Goal: Task Accomplishment & Management: Complete application form

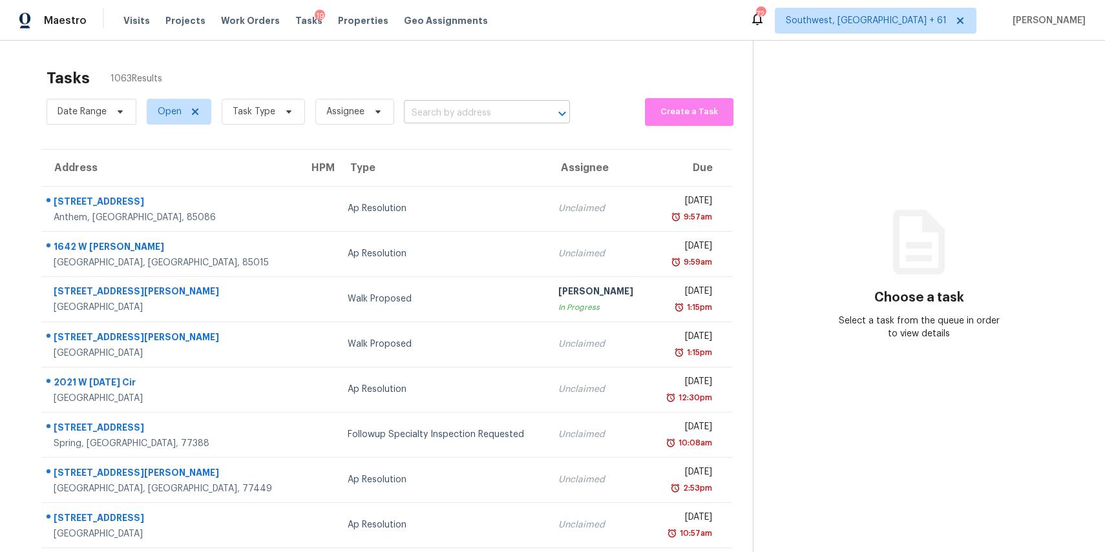
click at [452, 114] on input "text" at bounding box center [469, 113] width 130 height 20
click at [439, 113] on input "text" at bounding box center [469, 113] width 130 height 20
paste input "[STREET_ADDRESS]"
type input "[STREET_ADDRESS]"
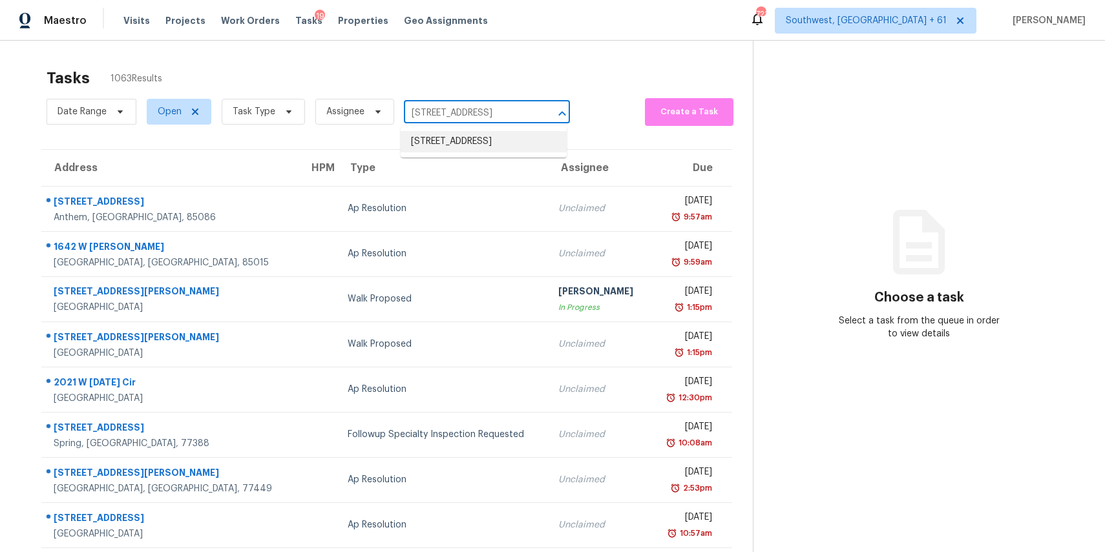
click at [472, 146] on li "[STREET_ADDRESS]" at bounding box center [484, 141] width 166 height 21
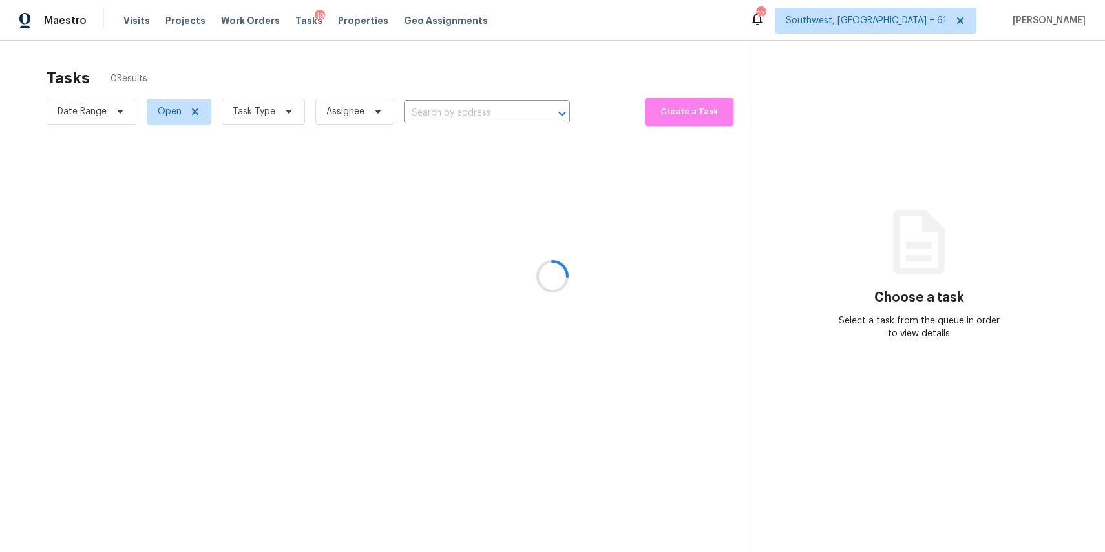
type input "[STREET_ADDRESS]"
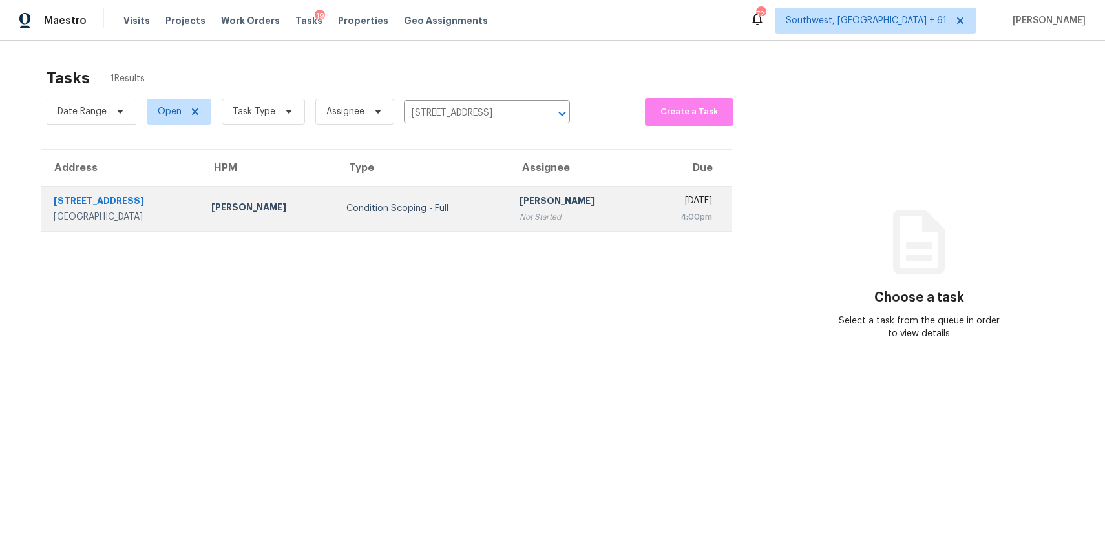
click at [465, 213] on td "Condition Scoping - Full" at bounding box center [422, 208] width 173 height 45
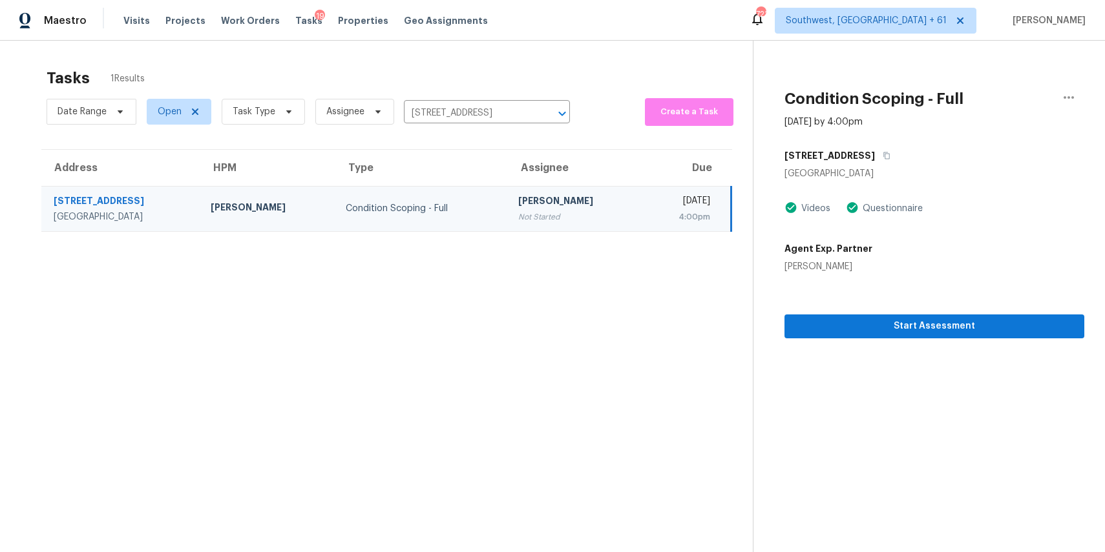
click at [943, 312] on div "Start Assessment" at bounding box center [934, 305] width 300 height 65
click at [945, 321] on span "Start Assessment" at bounding box center [934, 327] width 279 height 16
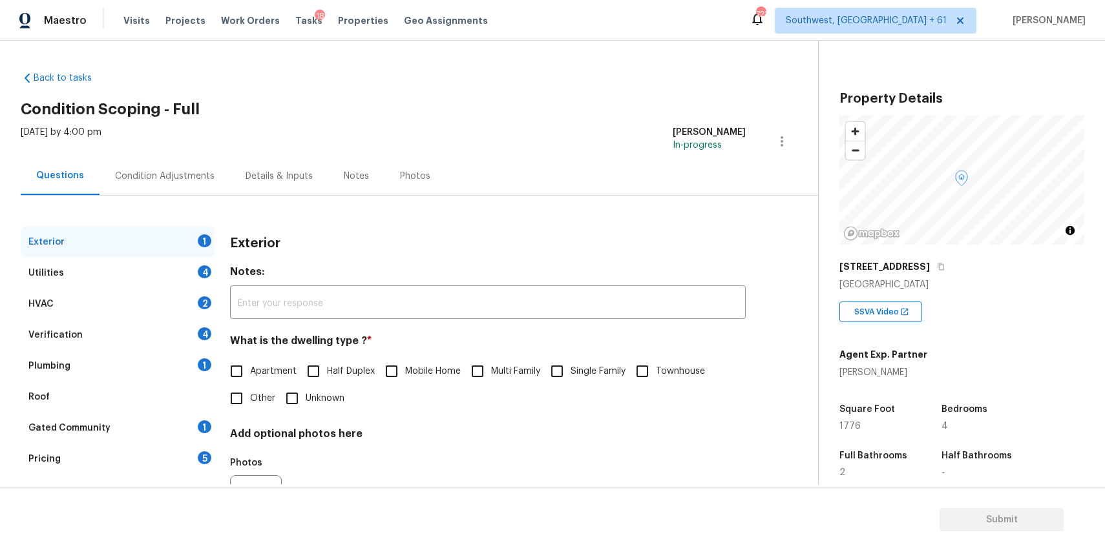
click at [631, 357] on div "What is the dwelling type ? * Apartment Half Duplex Mobile Home Multi Family Si…" at bounding box center [488, 374] width 516 height 78
click at [576, 370] on span "Single Family" at bounding box center [597, 372] width 55 height 14
click at [570, 370] on input "Single Family" at bounding box center [556, 371] width 27 height 27
checkbox input "true"
click at [191, 273] on div "Utilities 4" at bounding box center [118, 273] width 194 height 31
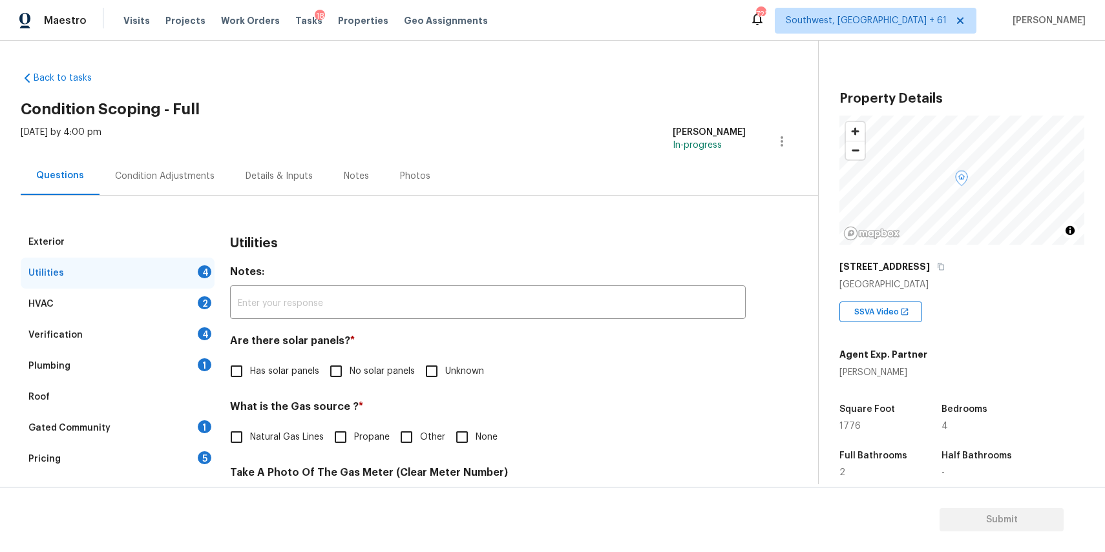
scroll to position [58, 0]
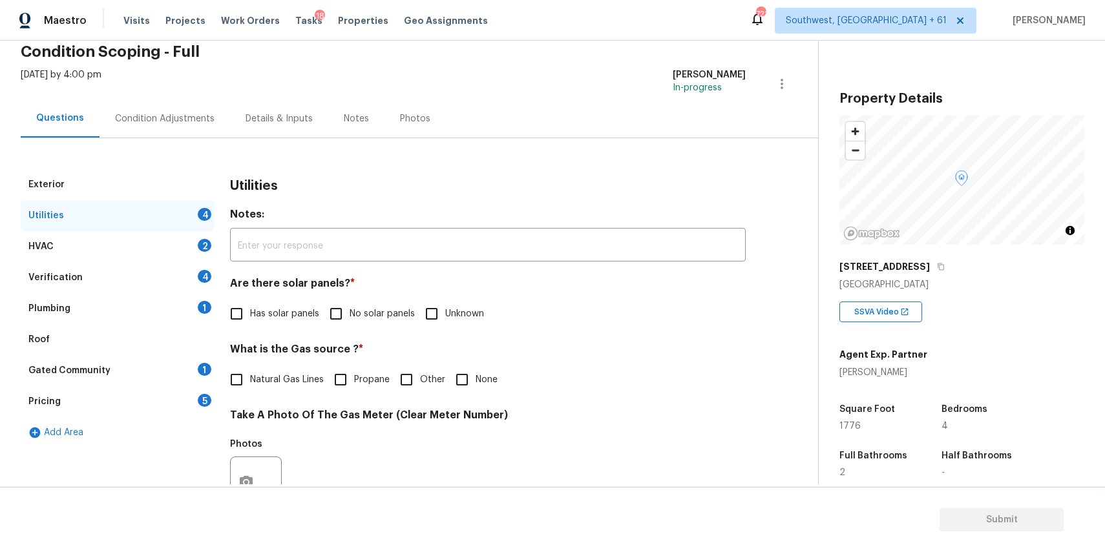
click at [364, 318] on span "No solar panels" at bounding box center [382, 315] width 65 height 14
click at [350, 318] on input "No solar panels" at bounding box center [335, 313] width 27 height 27
checkbox input "true"
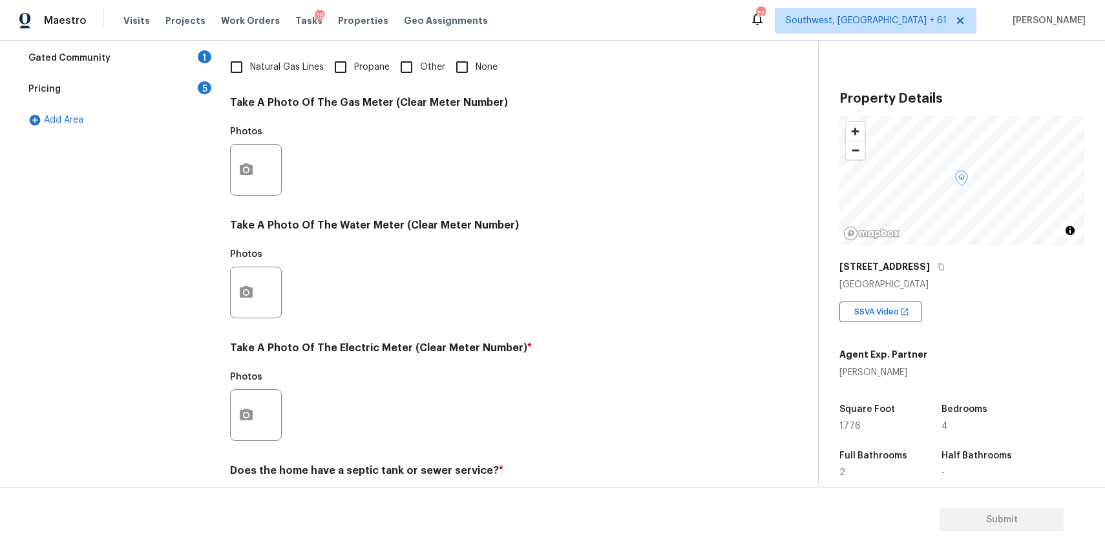
scroll to position [356, 0]
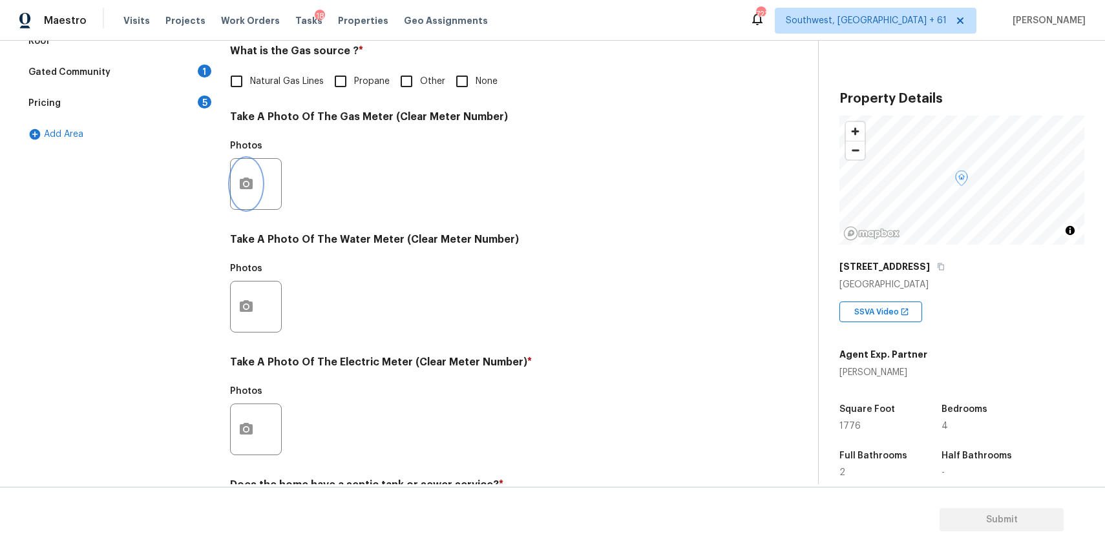
click at [249, 179] on icon "button" at bounding box center [246, 184] width 13 height 12
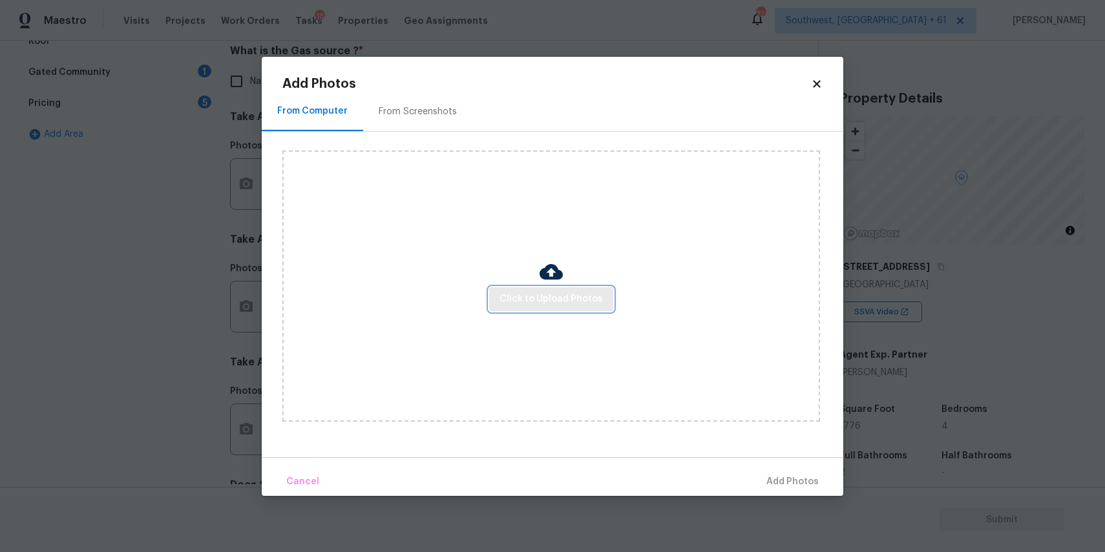
click at [591, 298] on span "Click to Upload Photos" at bounding box center [550, 299] width 103 height 16
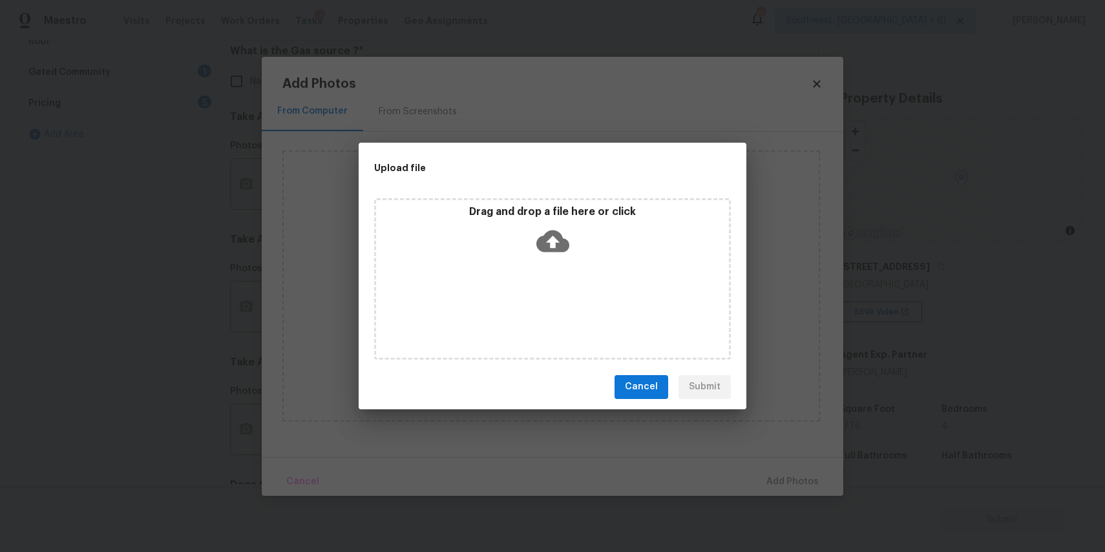
click at [576, 250] on div "Drag and drop a file here or click" at bounding box center [552, 233] width 353 height 56
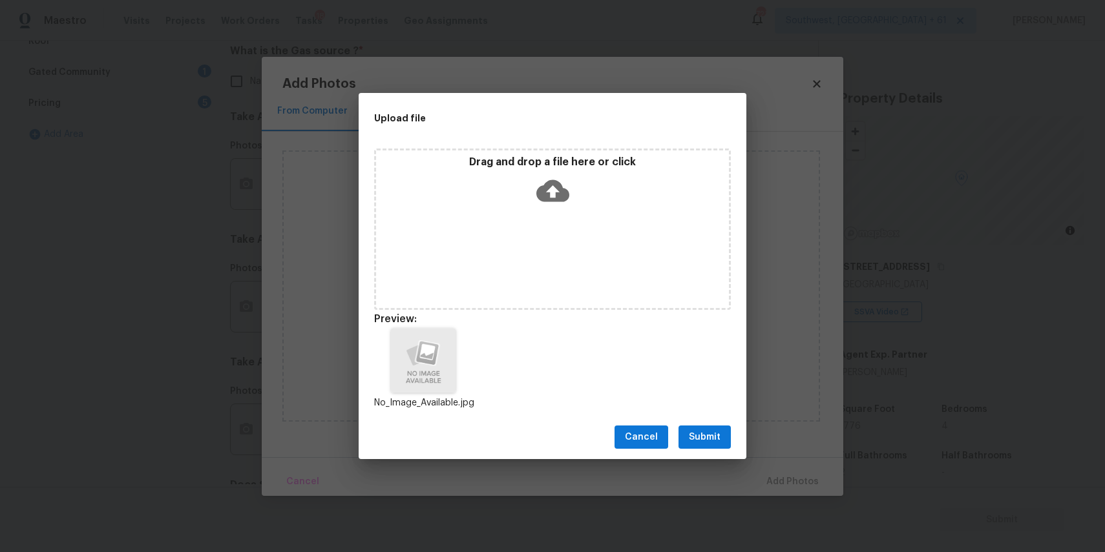
click at [711, 444] on span "Submit" at bounding box center [705, 438] width 32 height 16
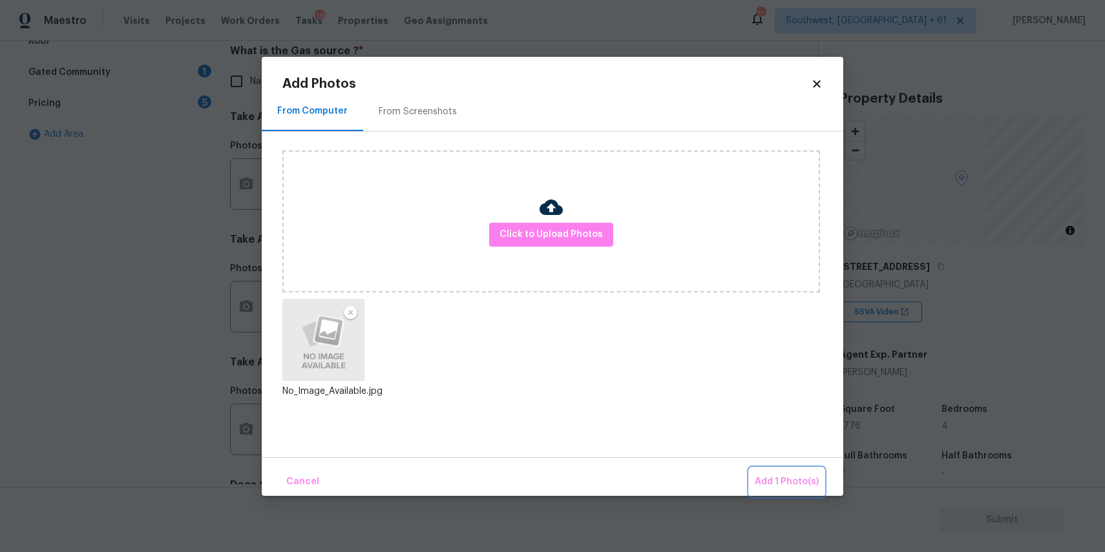
click at [790, 472] on button "Add 1 Photo(s)" at bounding box center [786, 482] width 74 height 28
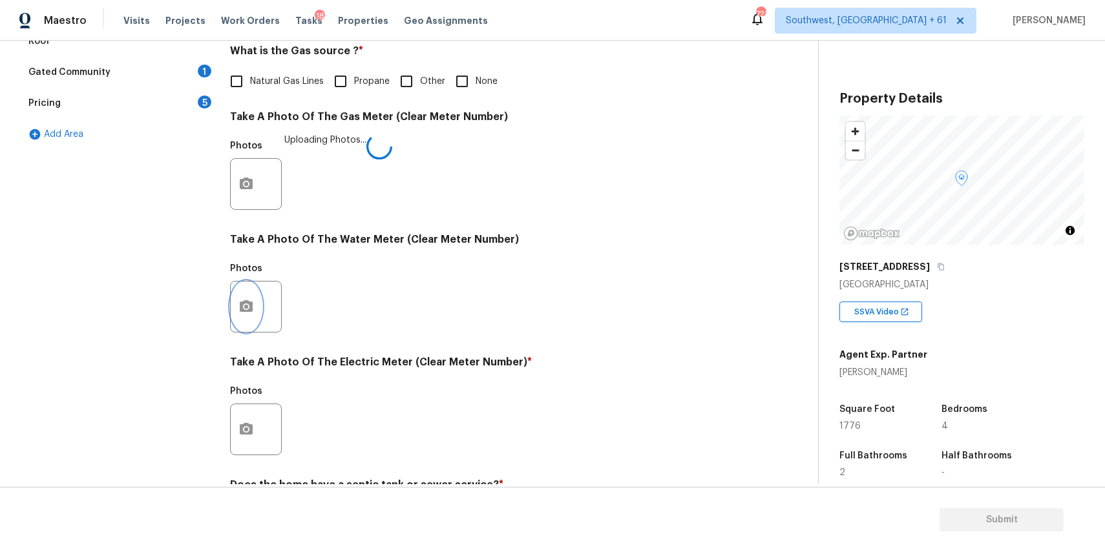
click at [237, 293] on button "button" at bounding box center [246, 307] width 31 height 50
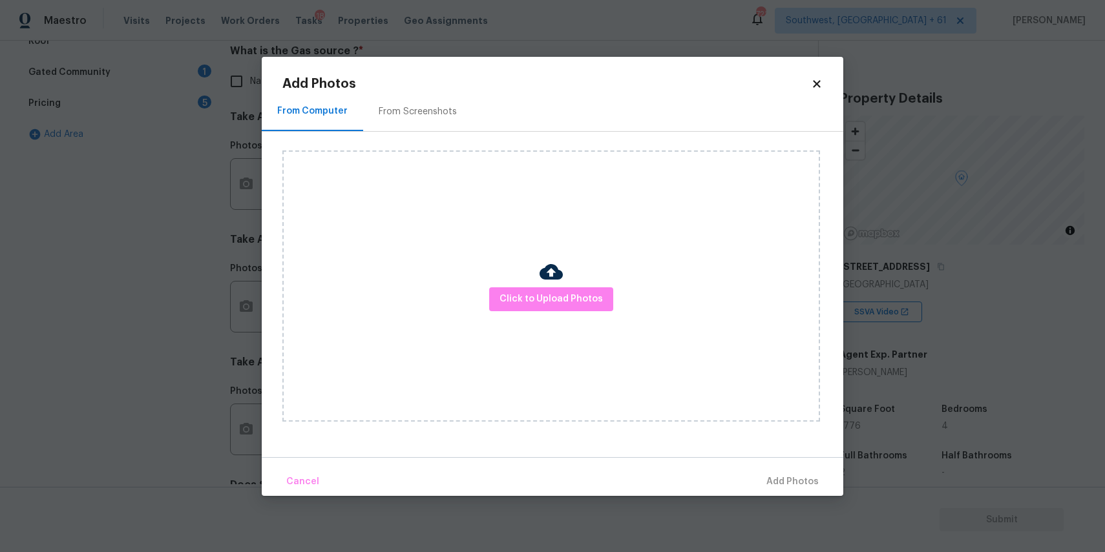
click at [560, 284] on div at bounding box center [550, 273] width 23 height 27
click at [556, 309] on button "Click to Upload Photos" at bounding box center [551, 300] width 124 height 24
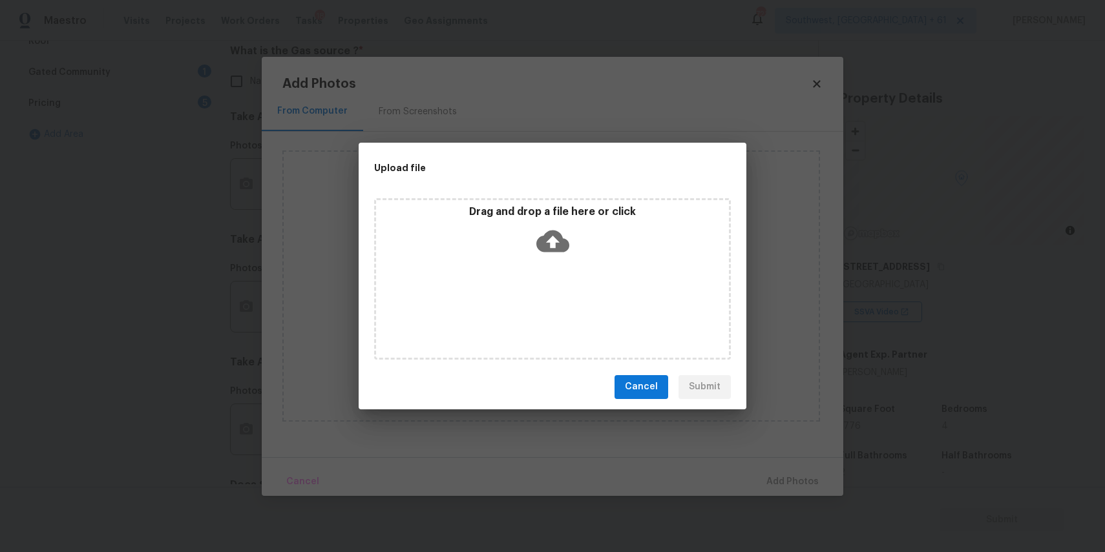
click at [556, 309] on div "Drag and drop a file here or click" at bounding box center [552, 279] width 357 height 162
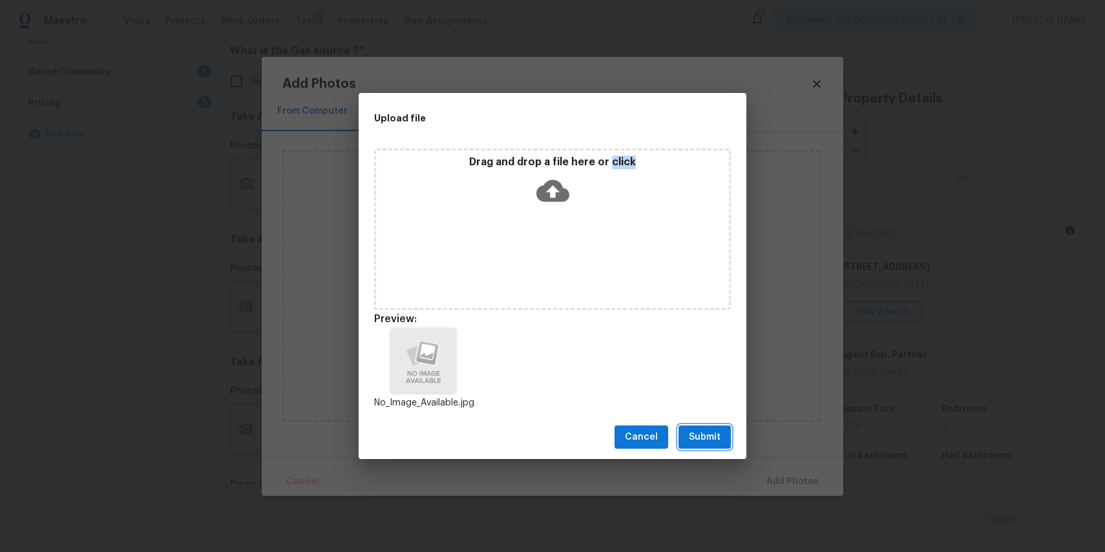
click at [699, 430] on span "Submit" at bounding box center [705, 438] width 32 height 16
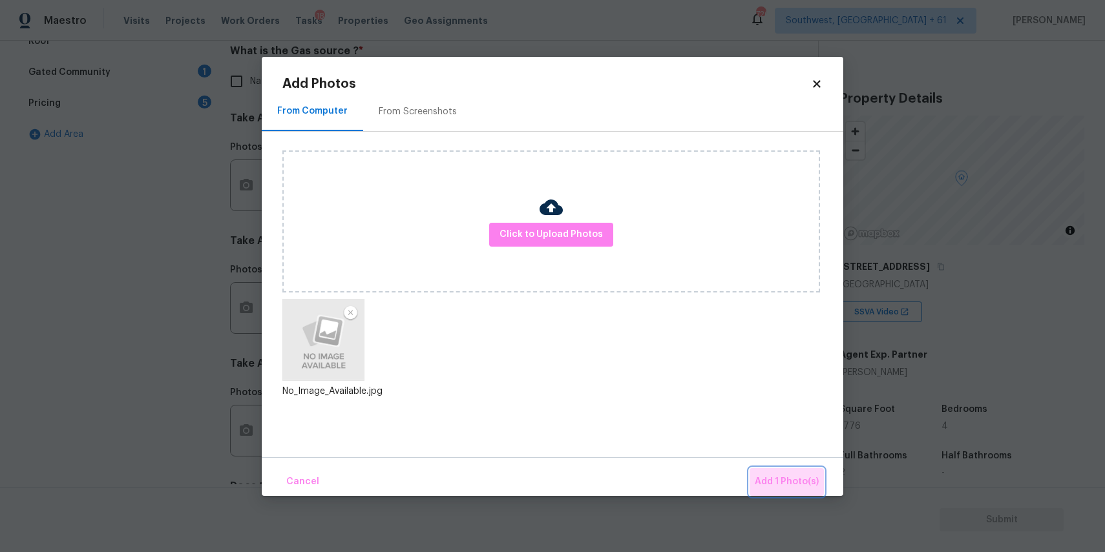
click at [793, 476] on span "Add 1 Photo(s)" at bounding box center [787, 482] width 64 height 16
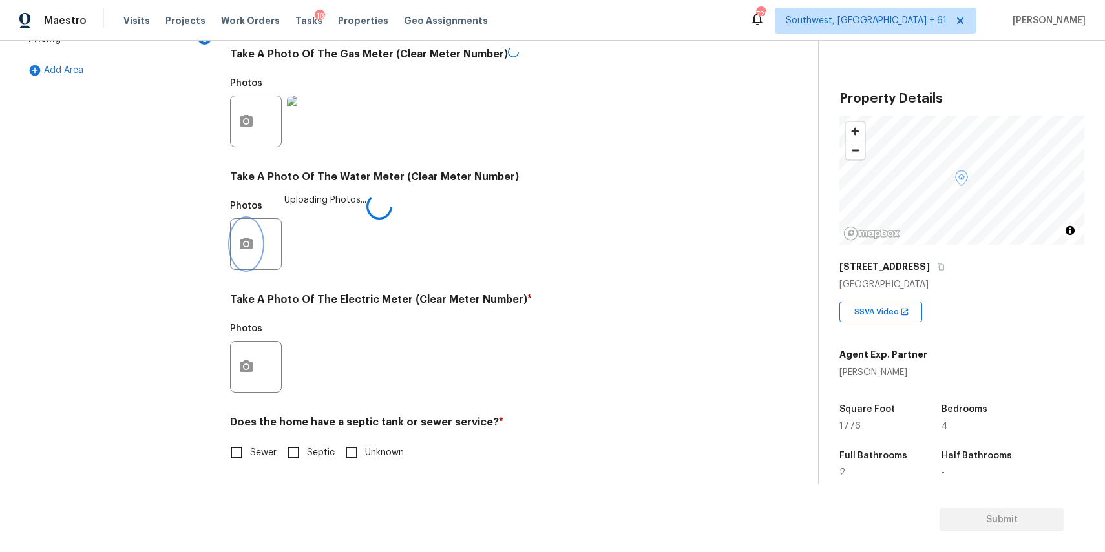
scroll to position [421, 0]
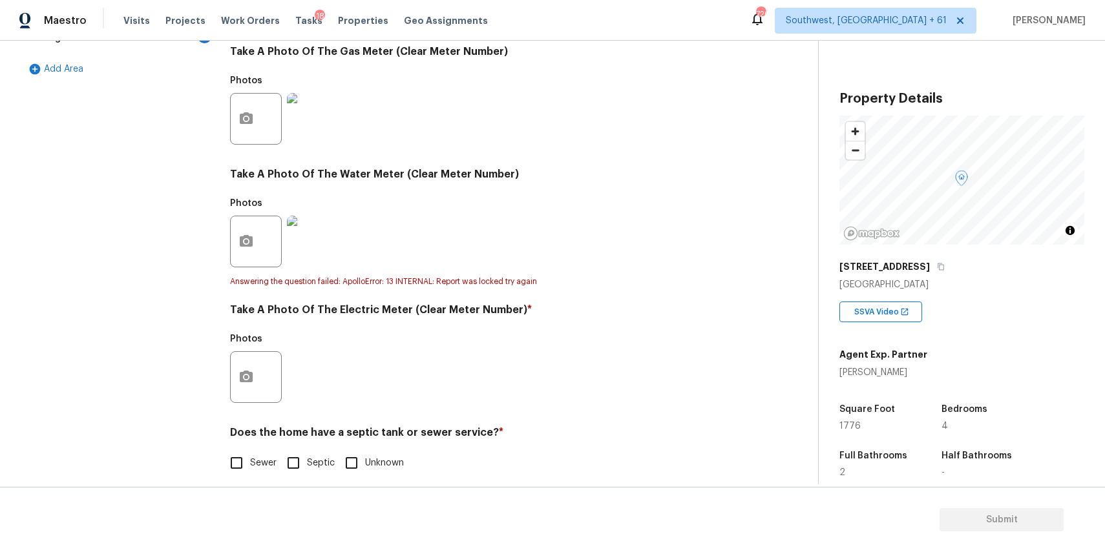
click at [276, 351] on div at bounding box center [256, 377] width 52 height 52
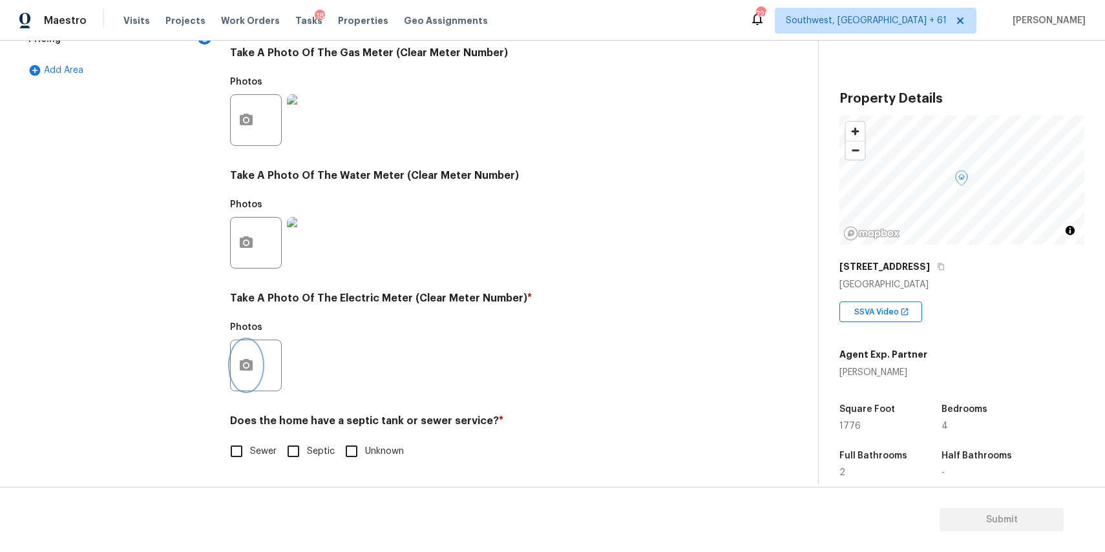
click at [253, 359] on icon "button" at bounding box center [246, 366] width 16 height 16
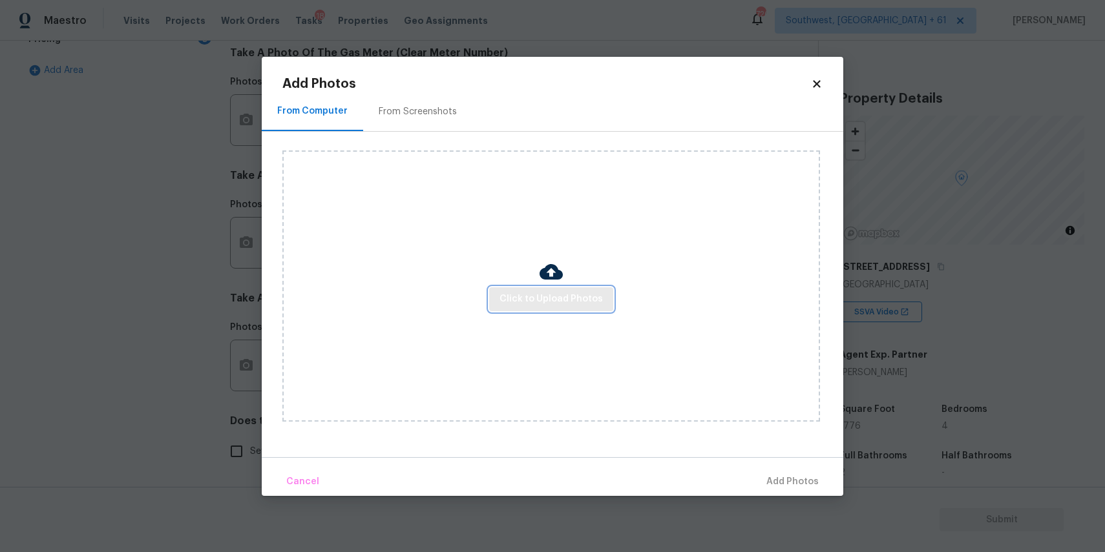
click at [528, 303] on span "Click to Upload Photos" at bounding box center [550, 299] width 103 height 16
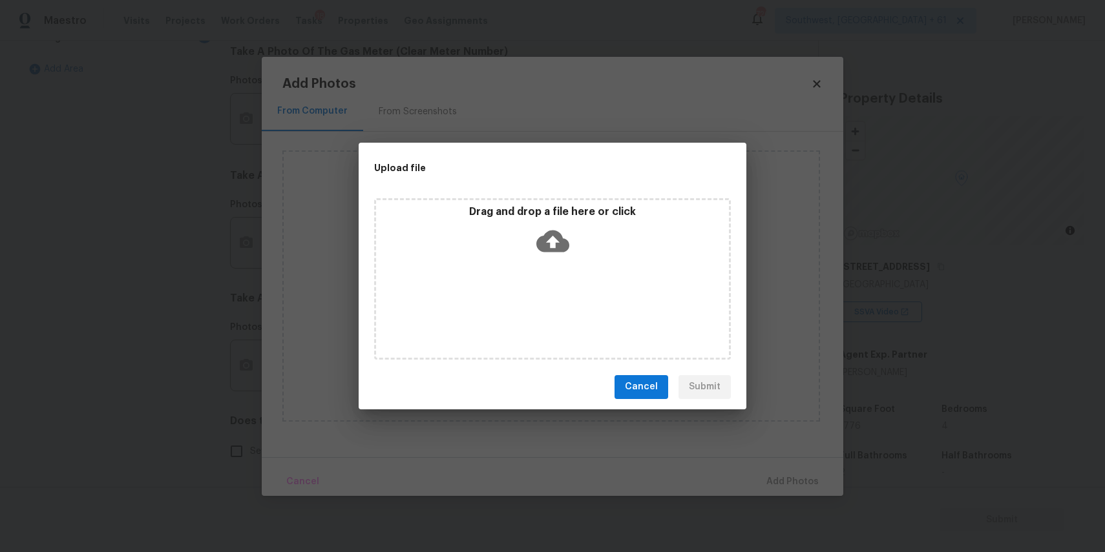
click at [530, 277] on div "Drag and drop a file here or click" at bounding box center [552, 279] width 357 height 162
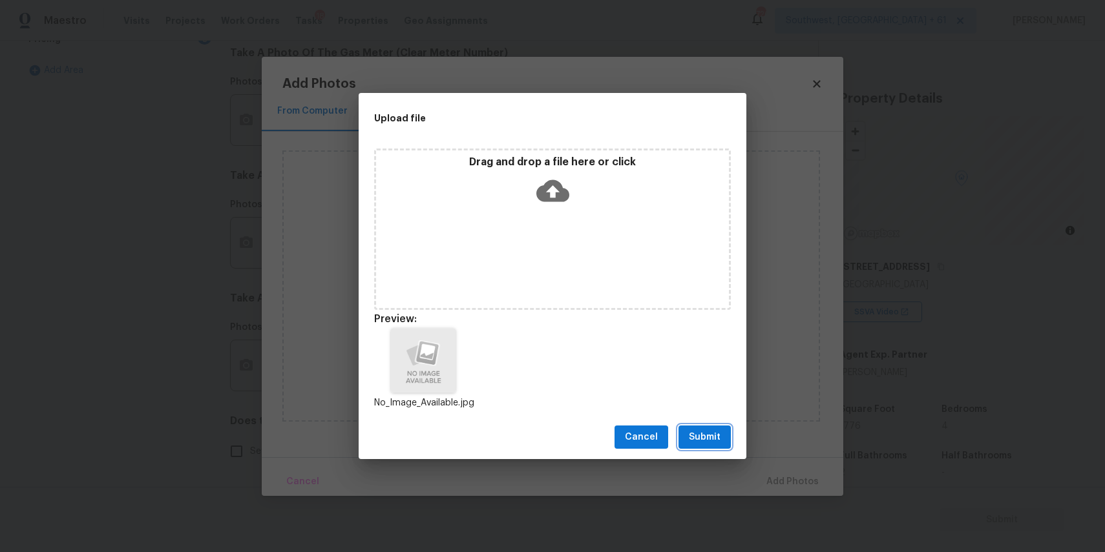
click at [698, 434] on span "Submit" at bounding box center [705, 438] width 32 height 16
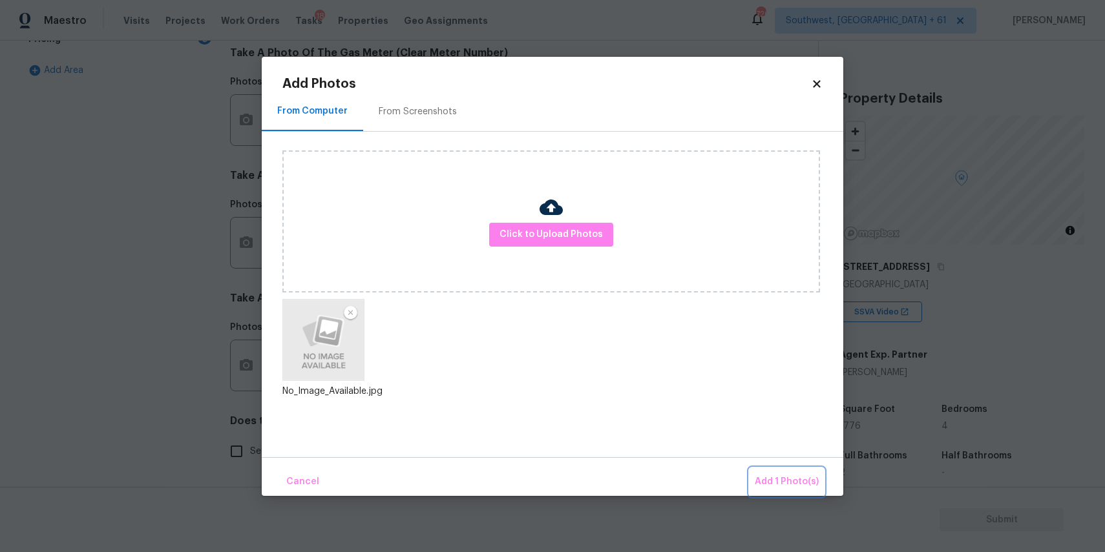
click at [780, 474] on button "Add 1 Photo(s)" at bounding box center [786, 482] width 74 height 28
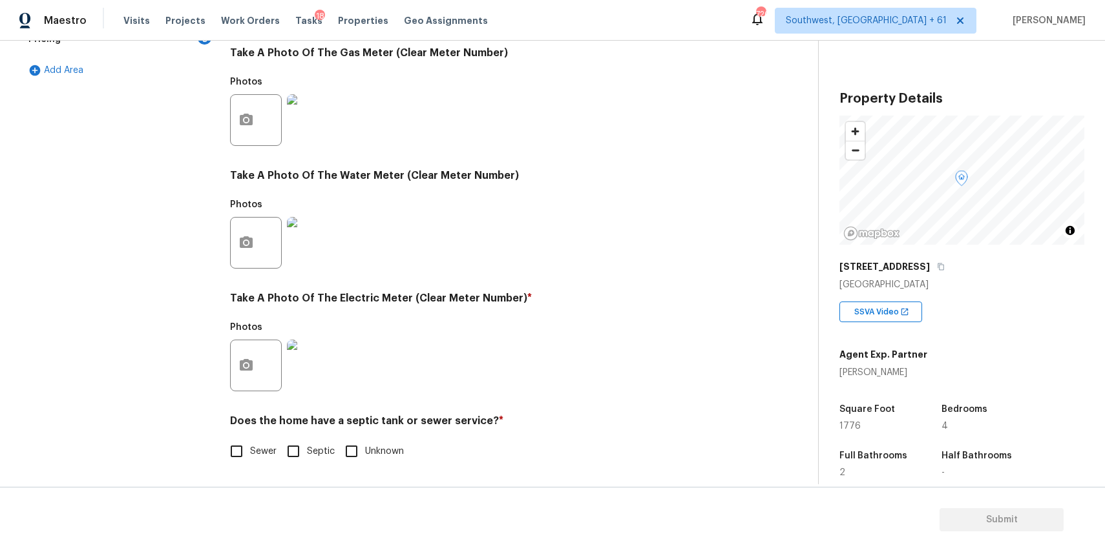
click at [264, 450] on span "Sewer" at bounding box center [263, 452] width 26 height 14
click at [250, 450] on input "Sewer" at bounding box center [236, 451] width 27 height 27
checkbox input "true"
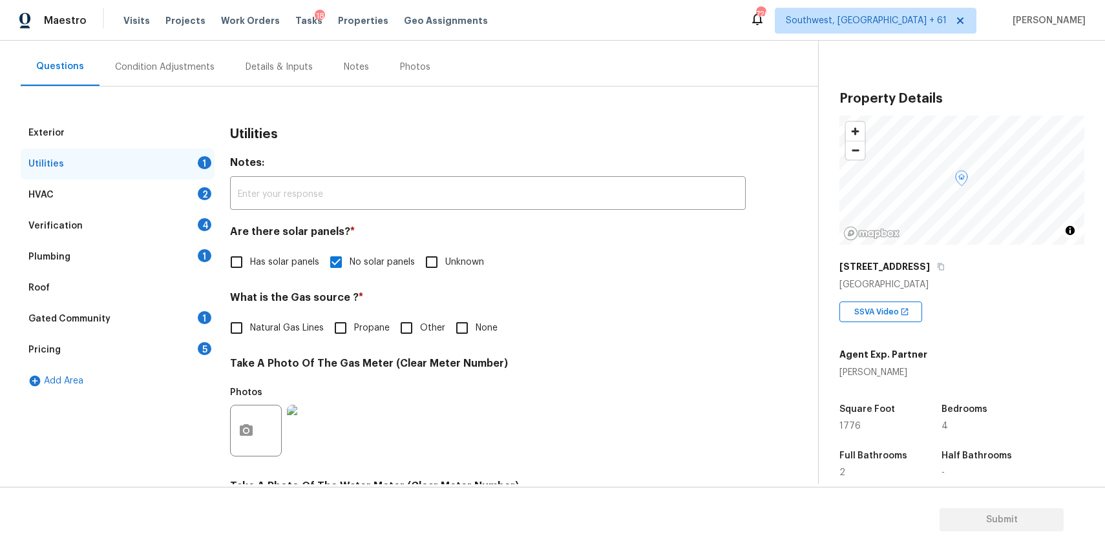
scroll to position [109, 0]
click at [178, 192] on div "HVAC 2" at bounding box center [118, 195] width 194 height 31
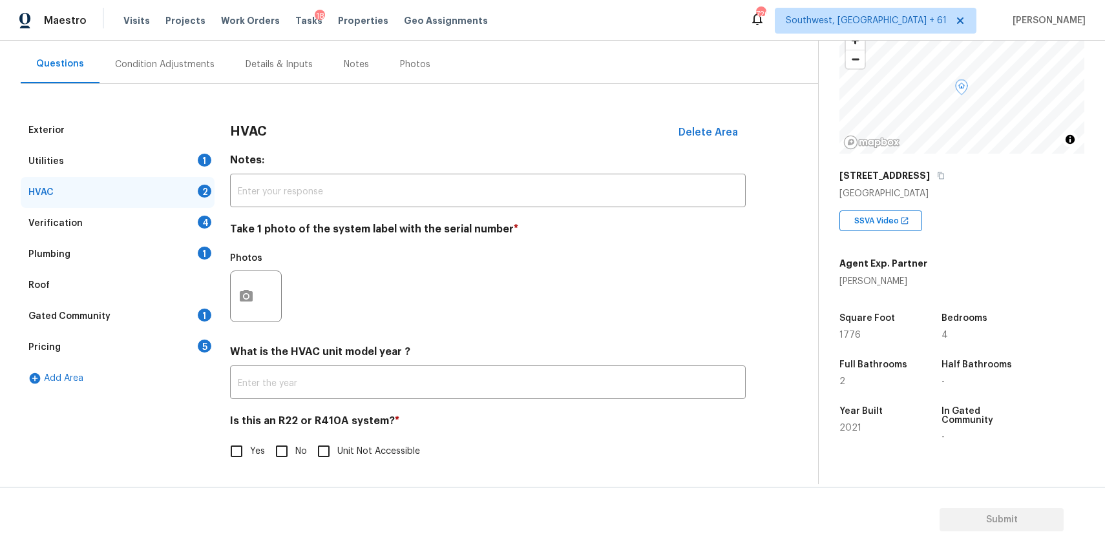
scroll to position [96, 0]
click at [525, 365] on div "What is the HVAC unit model year ? ​" at bounding box center [488, 373] width 516 height 54
click at [526, 370] on input "text" at bounding box center [488, 384] width 516 height 30
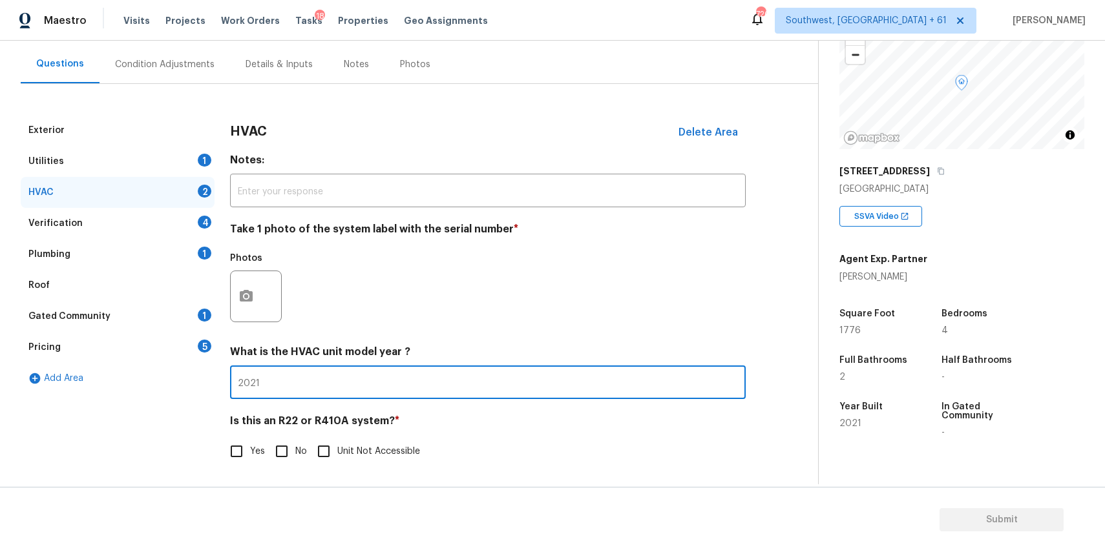
type input "2021"
click at [282, 448] on input "No" at bounding box center [281, 451] width 27 height 27
checkbox input "true"
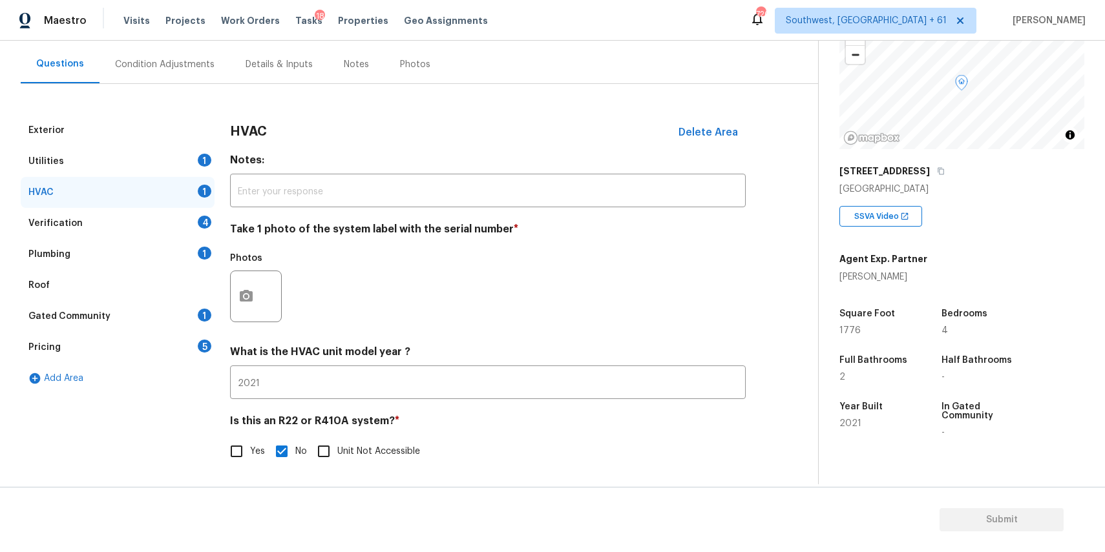
click at [187, 235] on div "Verification 4" at bounding box center [118, 223] width 194 height 31
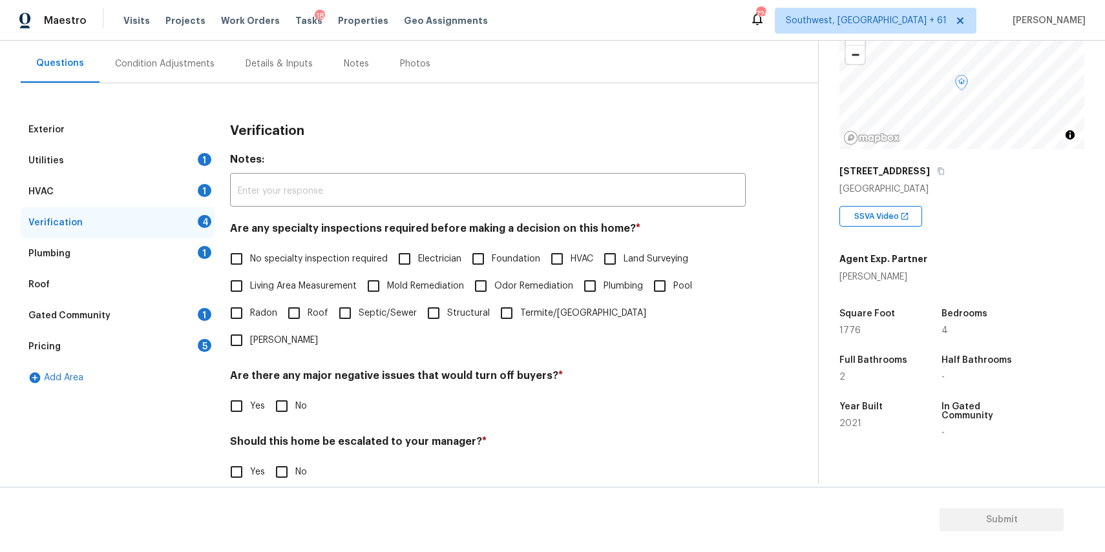
click at [327, 261] on span "No specialty inspection required" at bounding box center [319, 260] width 138 height 14
click at [250, 261] on input "No specialty inspection required" at bounding box center [236, 259] width 27 height 27
checkbox input "true"
click at [286, 393] on input "No" at bounding box center [281, 406] width 27 height 27
checkbox input "true"
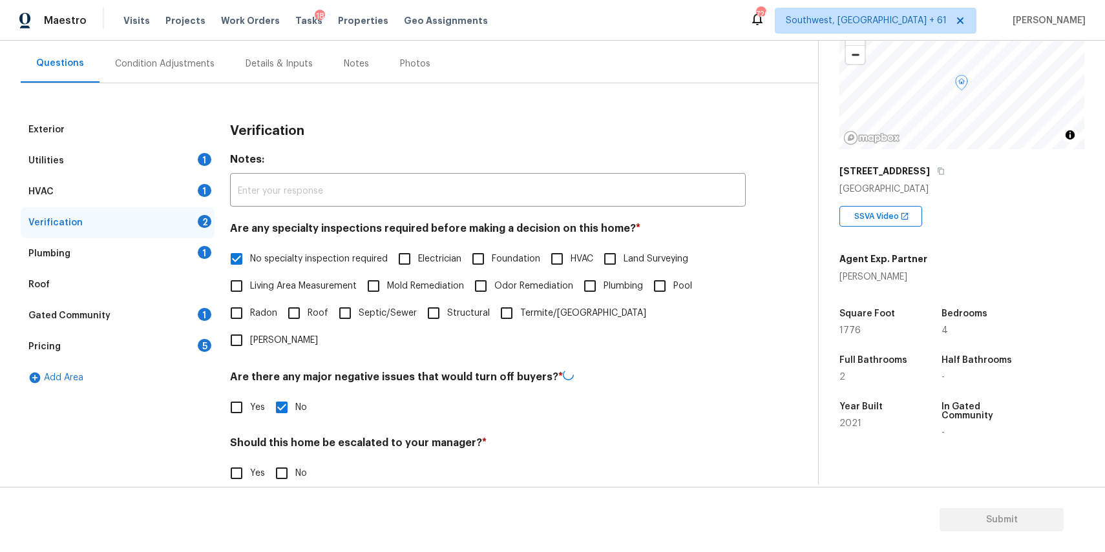
scroll to position [185, 0]
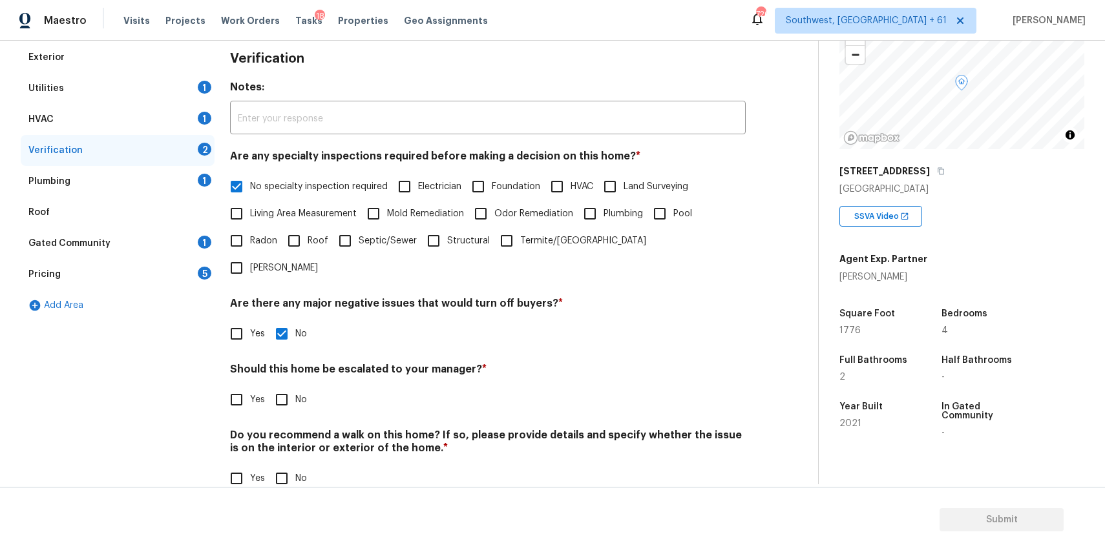
click at [291, 363] on h4 "Should this home be escalated to your manager? *" at bounding box center [488, 372] width 516 height 18
click at [278, 386] on input "No" at bounding box center [281, 399] width 27 height 27
checkbox input "true"
click at [281, 465] on input "No" at bounding box center [281, 478] width 27 height 27
checkbox input "true"
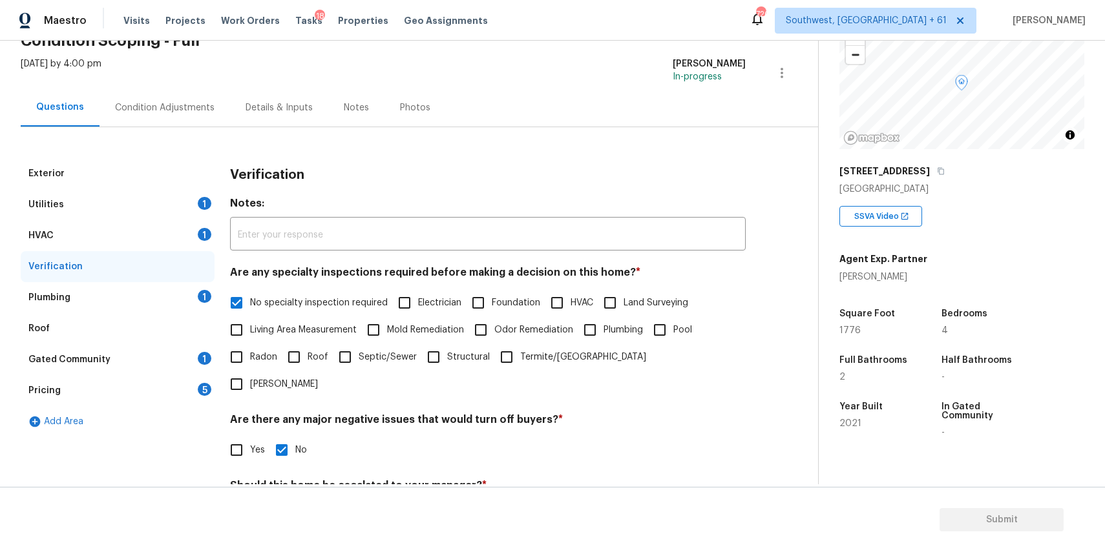
click at [156, 315] on div "Roof" at bounding box center [118, 328] width 194 height 31
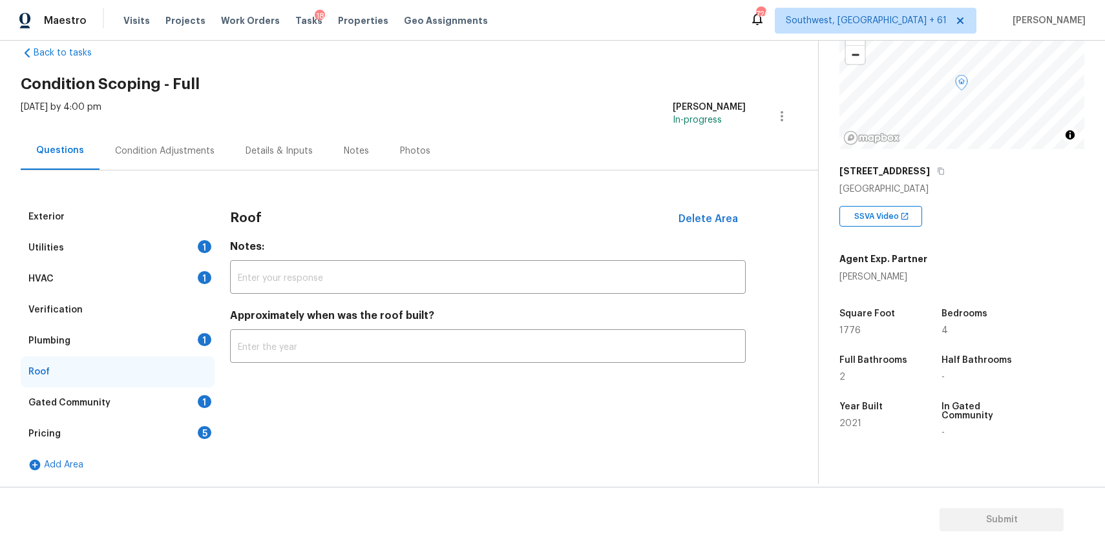
click at [165, 339] on div "Plumbing 1" at bounding box center [118, 341] width 194 height 31
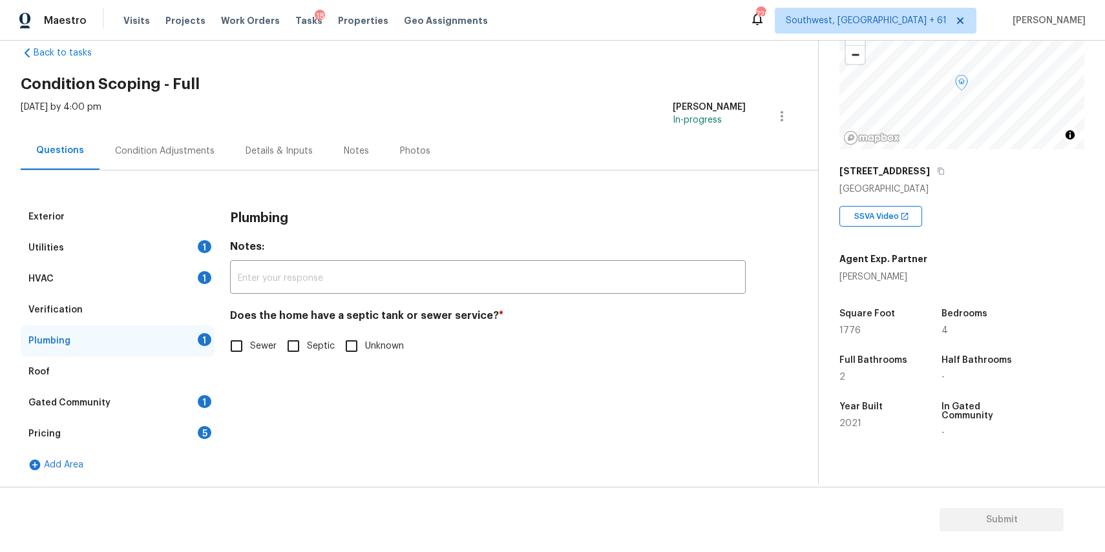
click at [249, 338] on input "Sewer" at bounding box center [236, 346] width 27 height 27
checkbox input "true"
click at [137, 412] on div "Gated Community 1" at bounding box center [118, 403] width 194 height 31
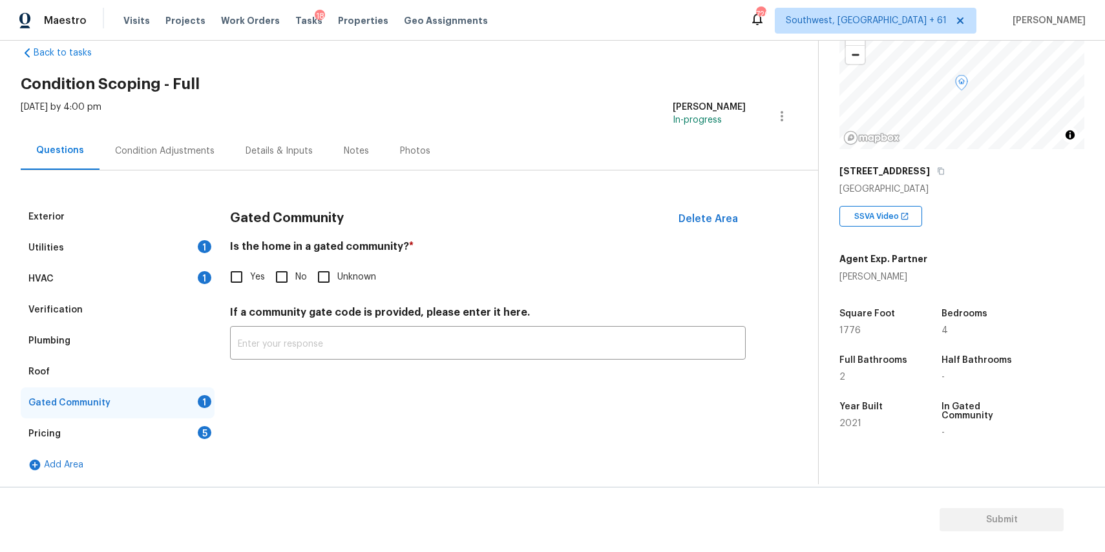
click at [281, 283] on input "No" at bounding box center [281, 277] width 27 height 27
checkbox input "true"
click at [154, 430] on div "Pricing 5" at bounding box center [118, 434] width 194 height 31
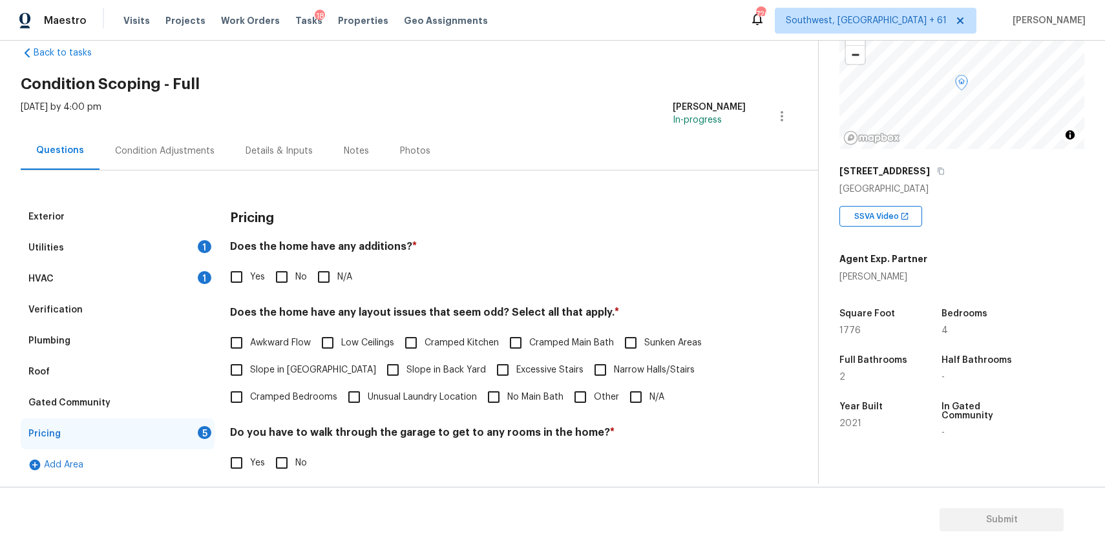
click at [339, 267] on label "N/A" at bounding box center [331, 277] width 42 height 27
click at [337, 267] on input "N/A" at bounding box center [323, 277] width 27 height 27
checkbox input "true"
click at [628, 392] on input "N/A" at bounding box center [635, 397] width 27 height 27
checkbox input "true"
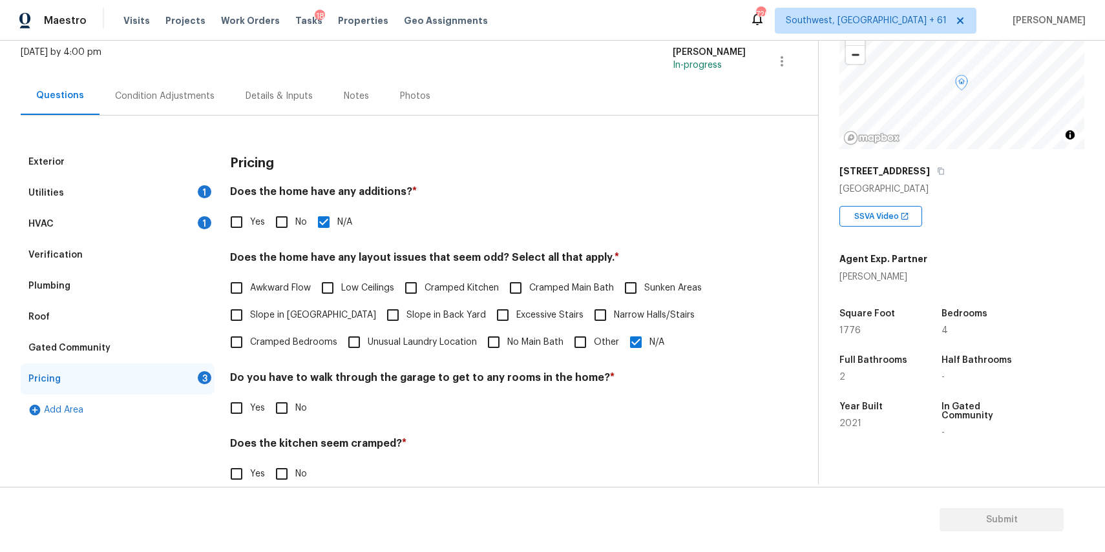
scroll to position [169, 0]
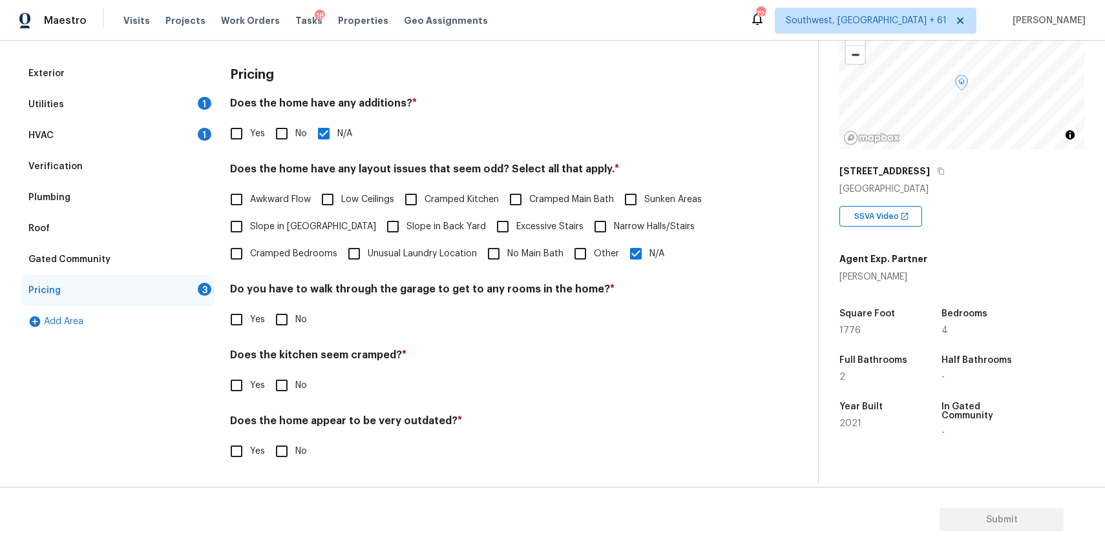
click at [288, 319] on input "No" at bounding box center [281, 319] width 27 height 27
checkbox input "true"
click at [295, 373] on label "No" at bounding box center [287, 385] width 39 height 27
click at [295, 373] on input "No" at bounding box center [281, 385] width 27 height 27
checkbox input "true"
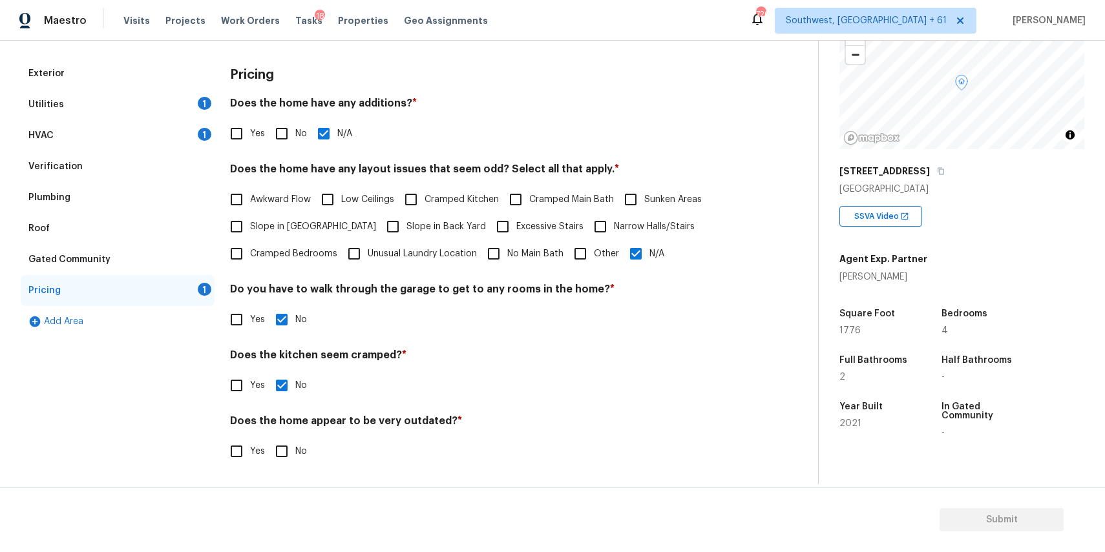
click at [289, 446] on input "No" at bounding box center [281, 451] width 27 height 27
checkbox input "true"
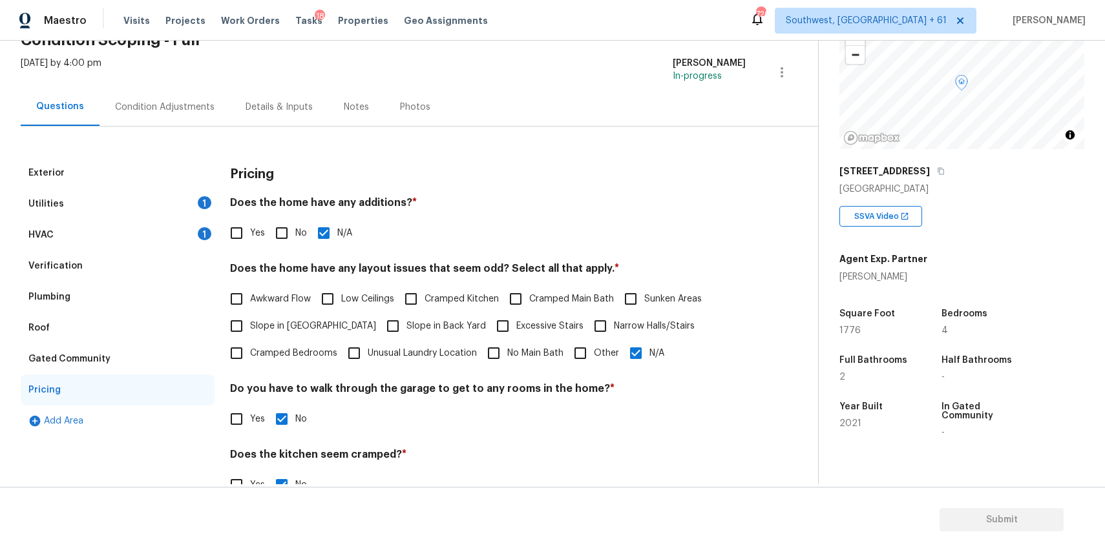
scroll to position [67, 0]
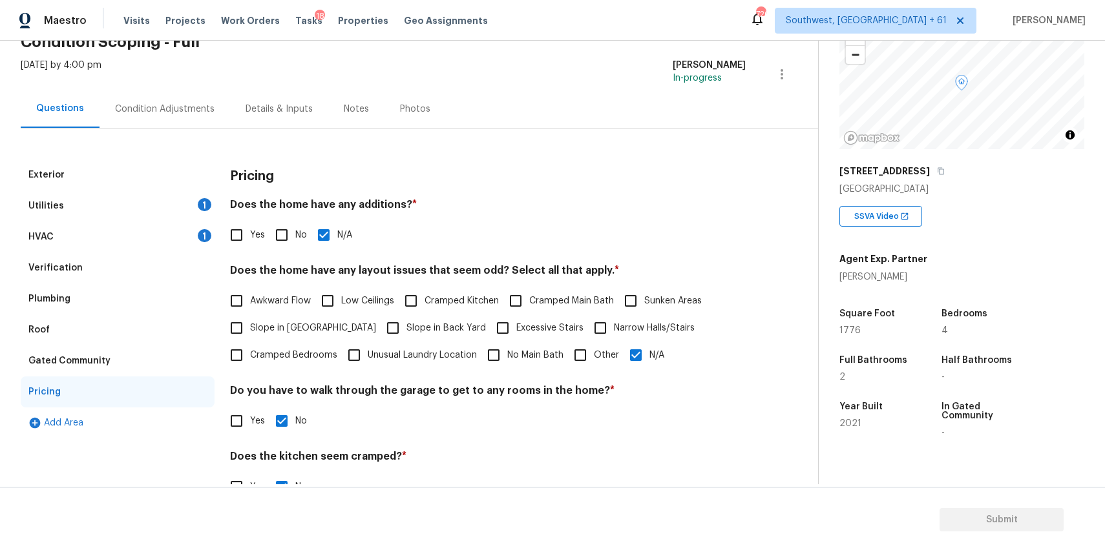
click at [160, 231] on div "HVAC 1" at bounding box center [118, 237] width 194 height 31
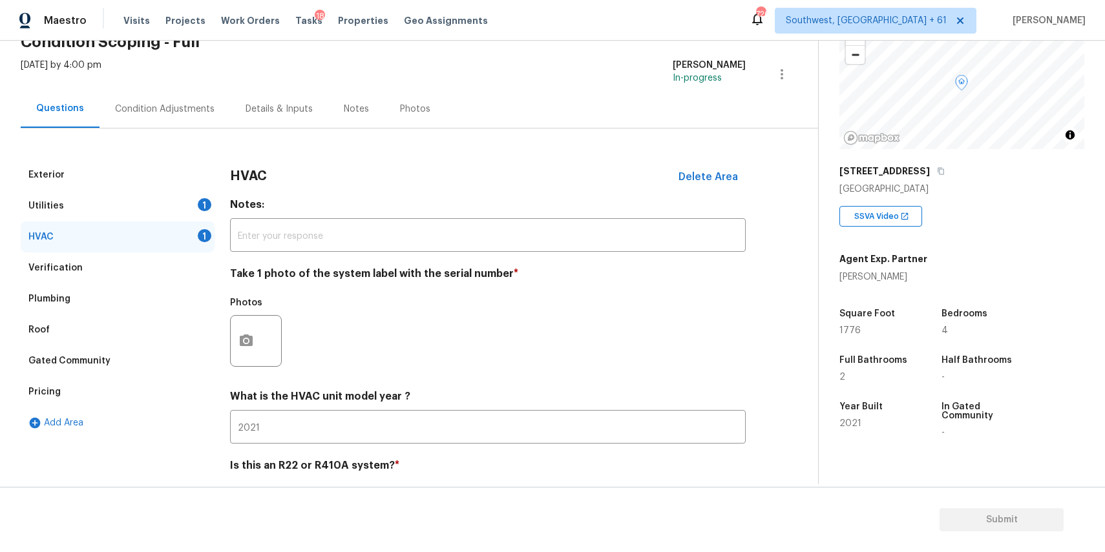
click at [156, 112] on div "Condition Adjustments" at bounding box center [164, 109] width 99 height 13
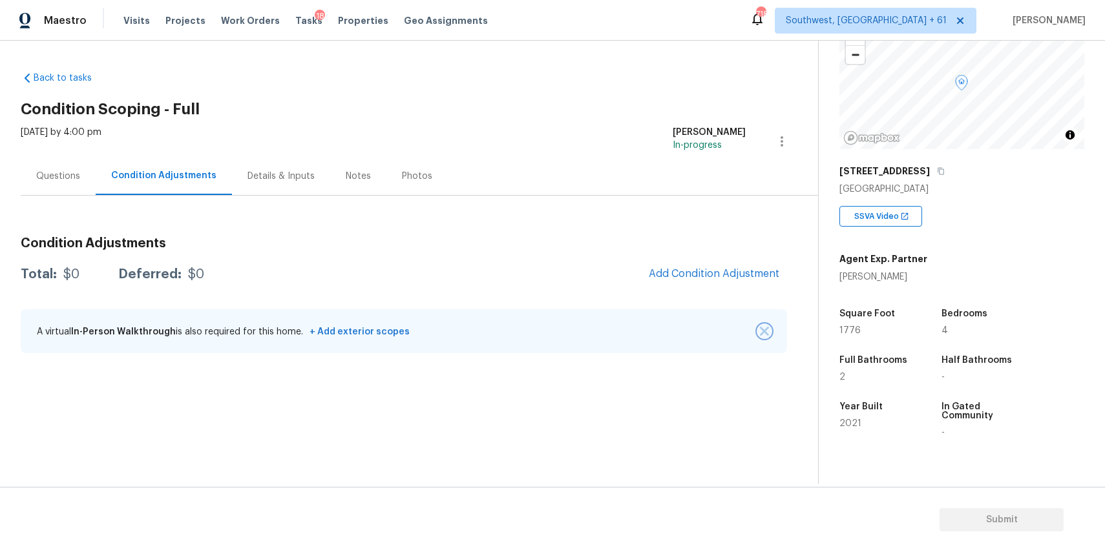
click at [762, 325] on button "button" at bounding box center [764, 331] width 13 height 13
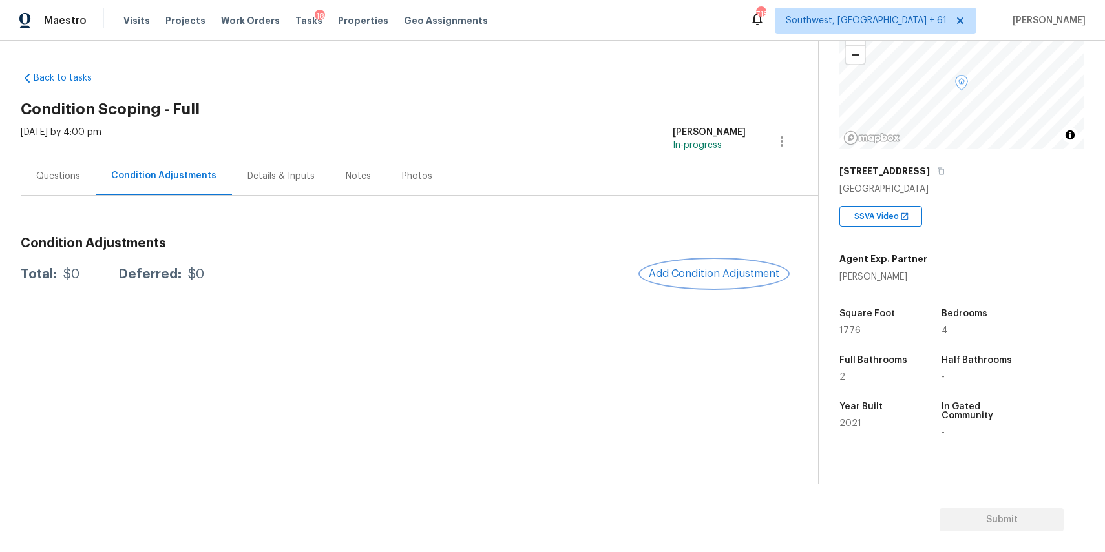
click at [748, 275] on span "Add Condition Adjustment" at bounding box center [714, 274] width 131 height 12
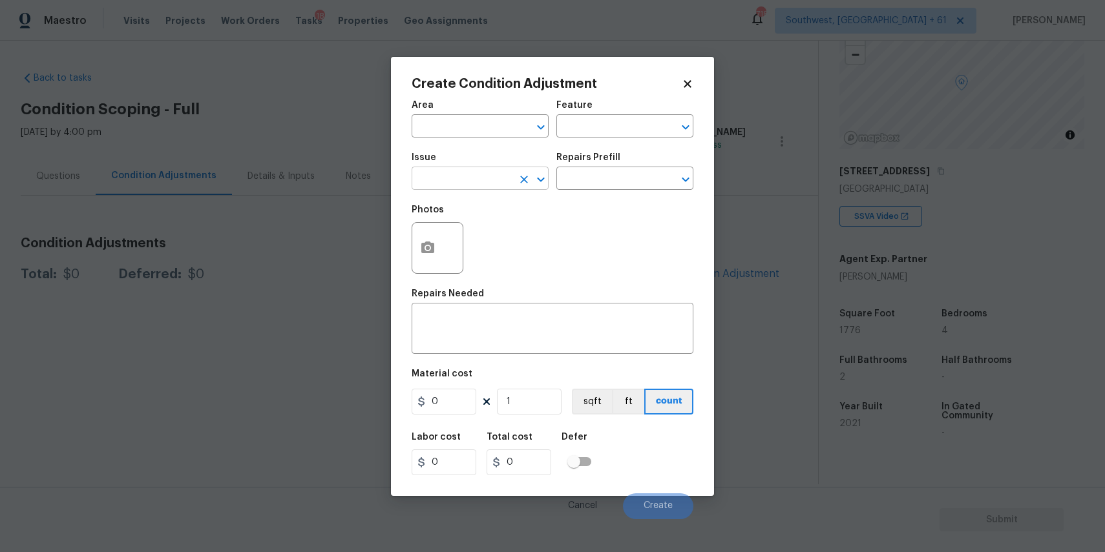
click at [482, 178] on input "text" at bounding box center [462, 180] width 101 height 20
type input ";"
click at [531, 242] on li "Landscape Package" at bounding box center [480, 239] width 137 height 21
type input "Landscape Package"
click at [604, 143] on div "Area ​ Feature ​" at bounding box center [553, 119] width 282 height 52
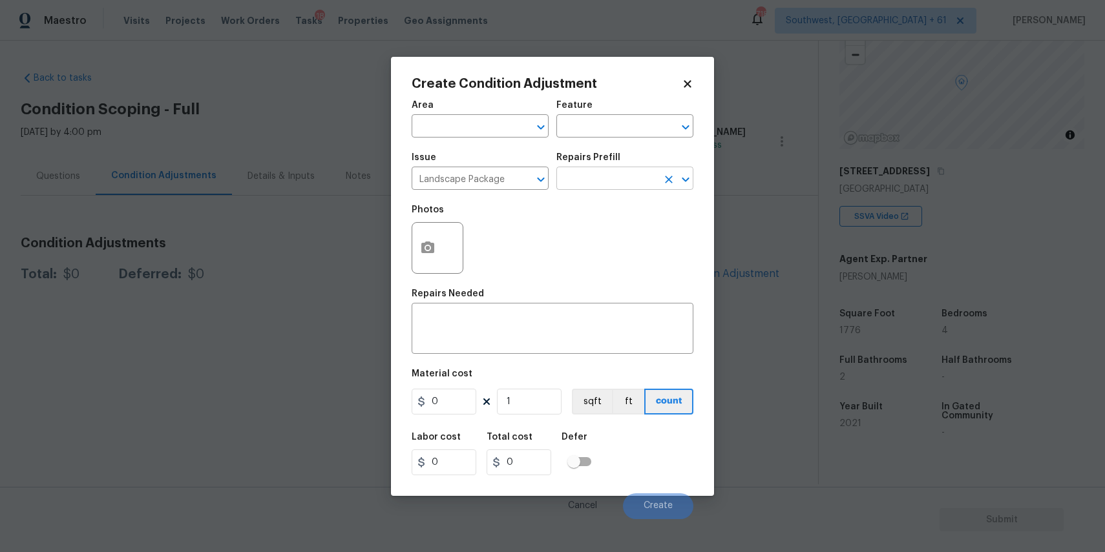
click at [613, 172] on input "text" at bounding box center [606, 180] width 101 height 20
click at [633, 219] on li "Initial landscaping package $60.00" at bounding box center [624, 215] width 137 height 35
type input "Home Readiness Packages"
type textarea "Mowing of grass up to 6" in height. Mow, edge along driveways & sidewalks, trim…"
type input "60"
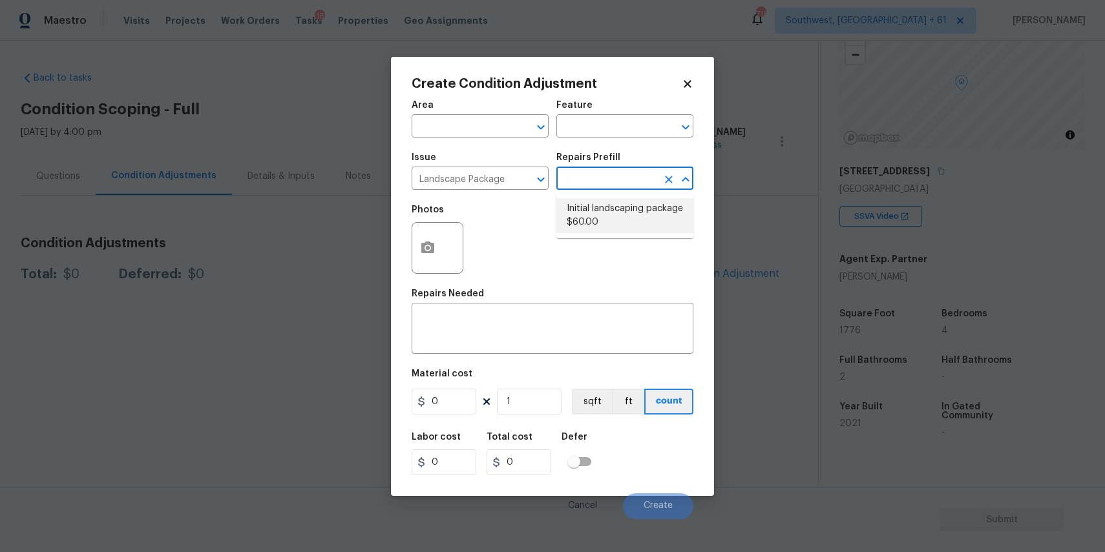
type input "60"
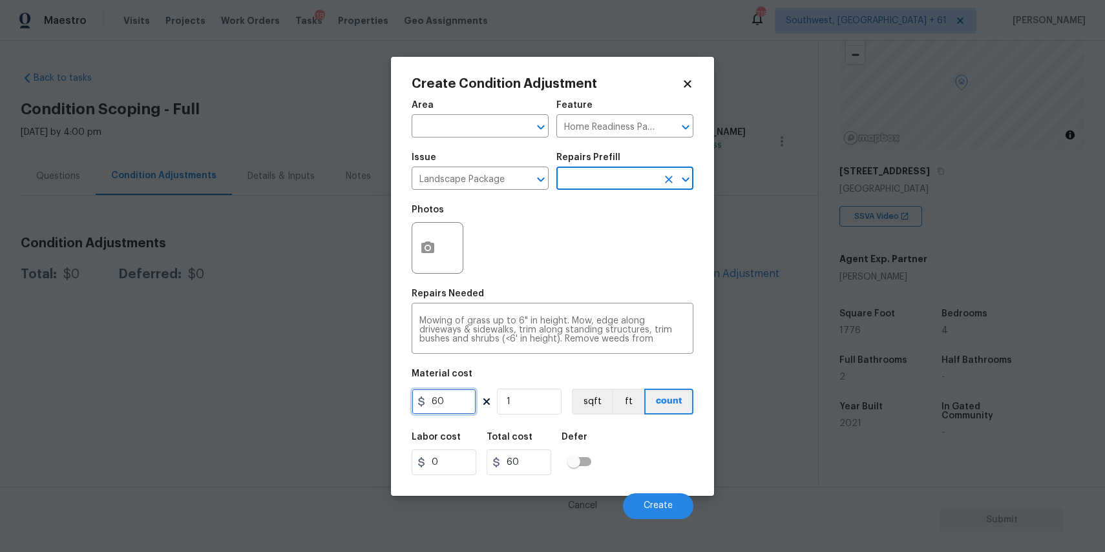
click at [468, 411] on input "60" at bounding box center [444, 402] width 65 height 26
type input "300"
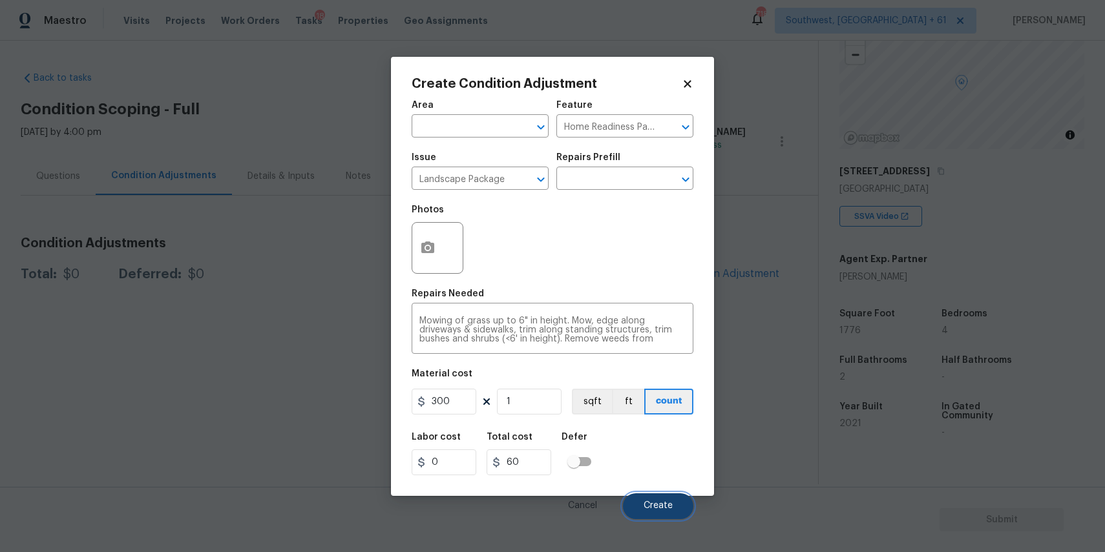
click at [653, 502] on span "Create" at bounding box center [658, 506] width 29 height 10
type input "300"
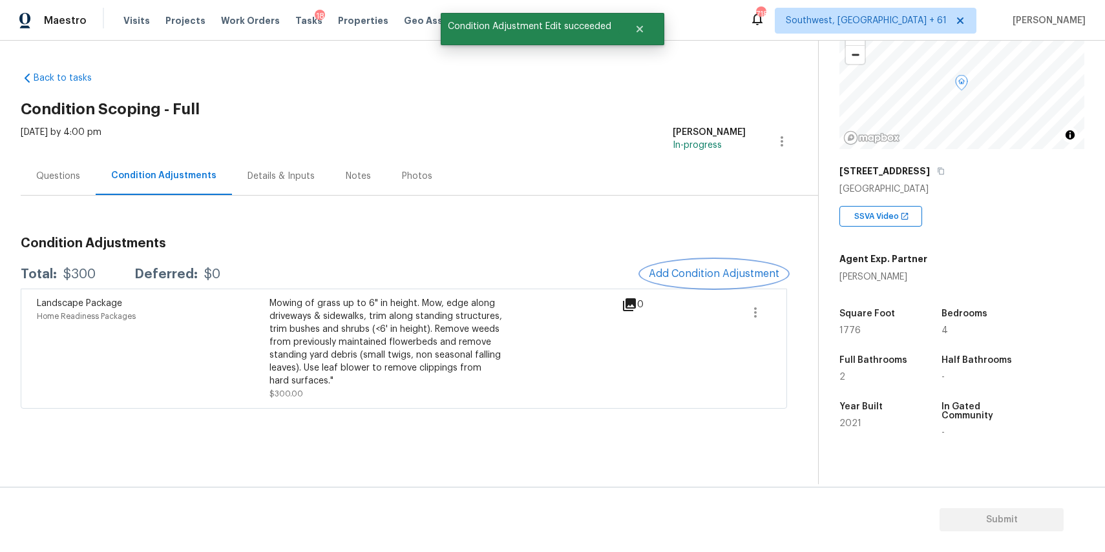
click at [718, 281] on button "Add Condition Adjustment" at bounding box center [714, 273] width 146 height 27
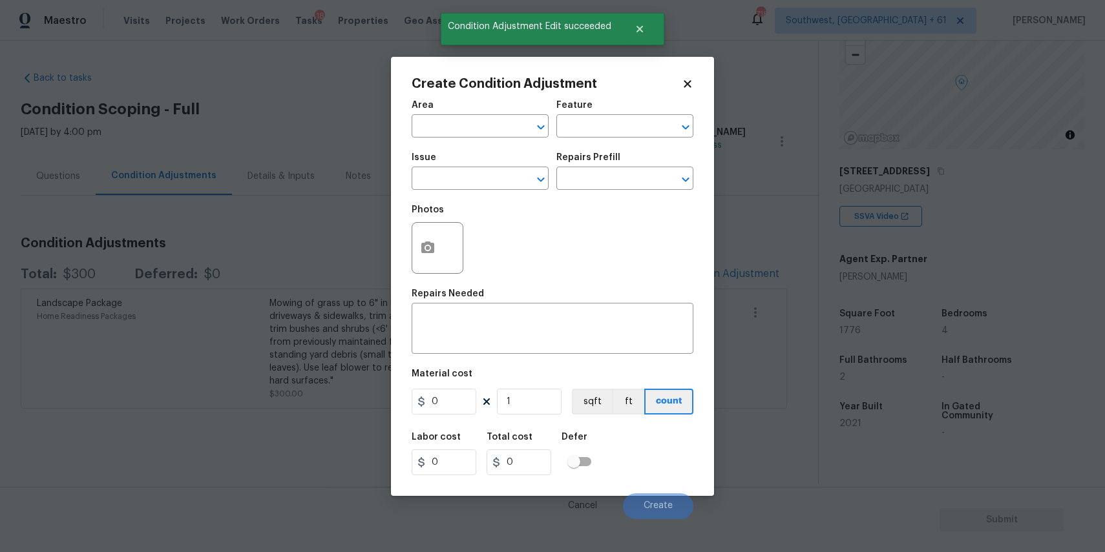
click at [476, 190] on span "Issue ​" at bounding box center [480, 171] width 137 height 52
click at [461, 182] on input "text" at bounding box center [462, 180] width 101 height 20
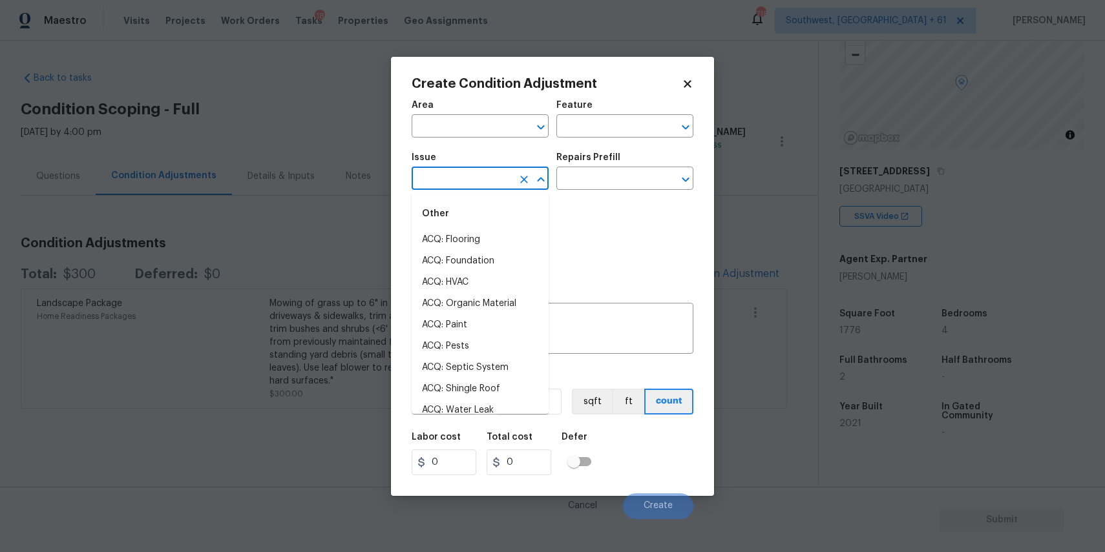
click at [292, 226] on body "Maestro Visits Projects Work Orders Tasks 18 Properties Geo Assignments 718 Sou…" at bounding box center [552, 276] width 1105 height 552
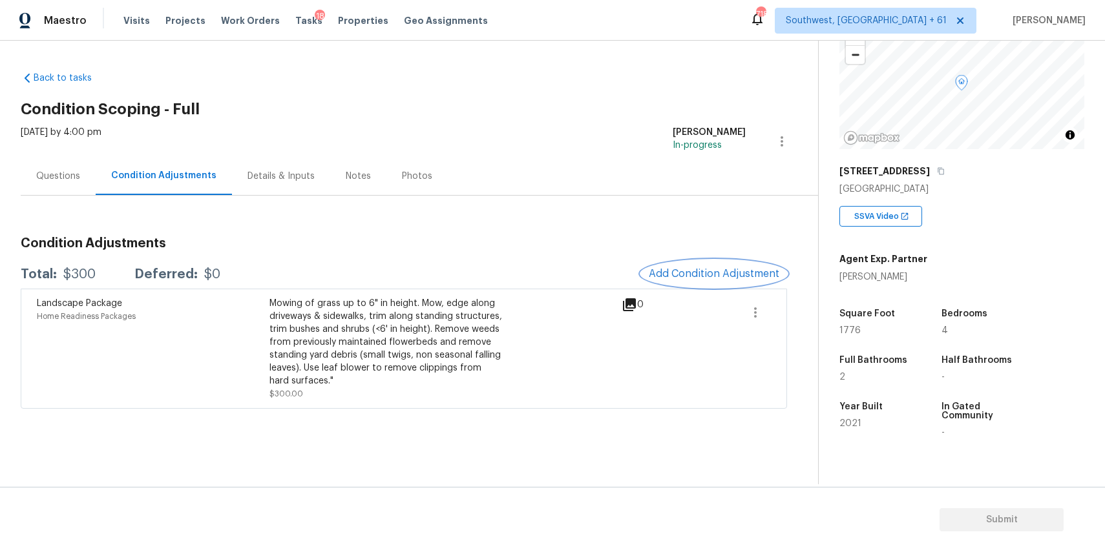
click at [692, 267] on button "Add Condition Adjustment" at bounding box center [714, 273] width 146 height 27
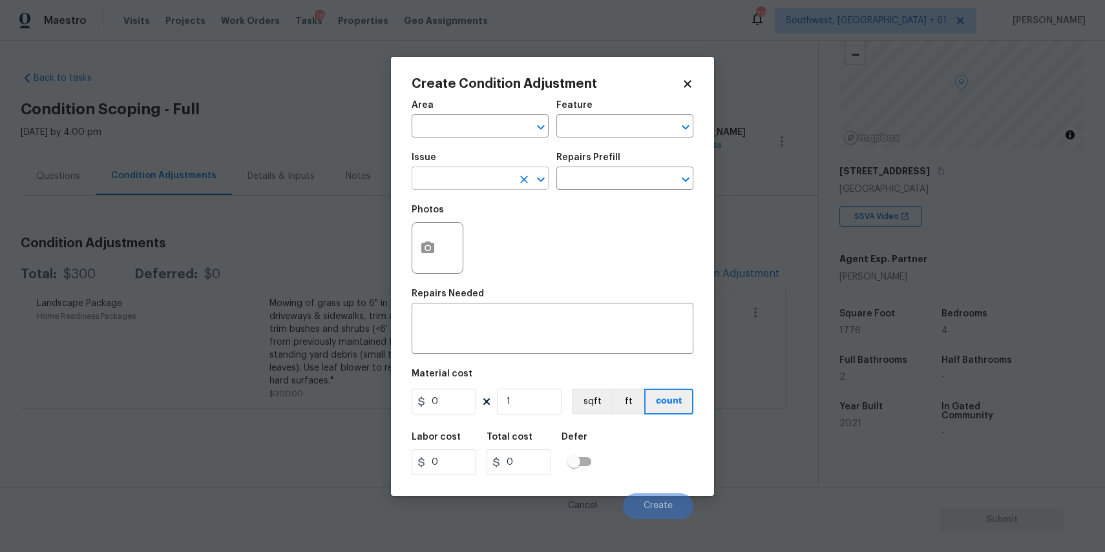
click at [452, 187] on input "text" at bounding box center [462, 180] width 101 height 20
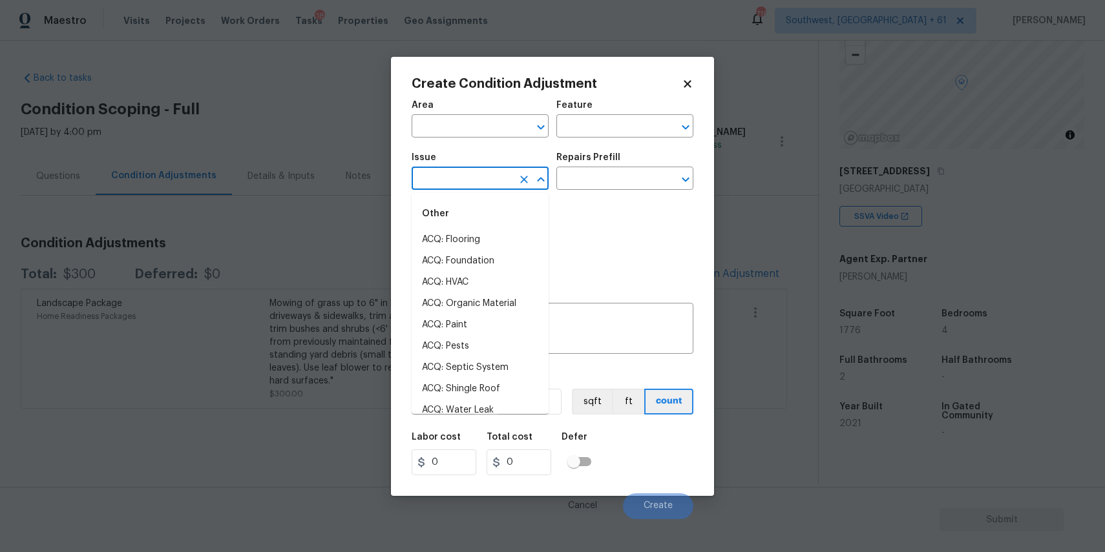
click at [348, 207] on body "Maestro Visits Projects Work Orders Tasks 18 Properties Geo Assignments 718 Sou…" at bounding box center [552, 276] width 1105 height 552
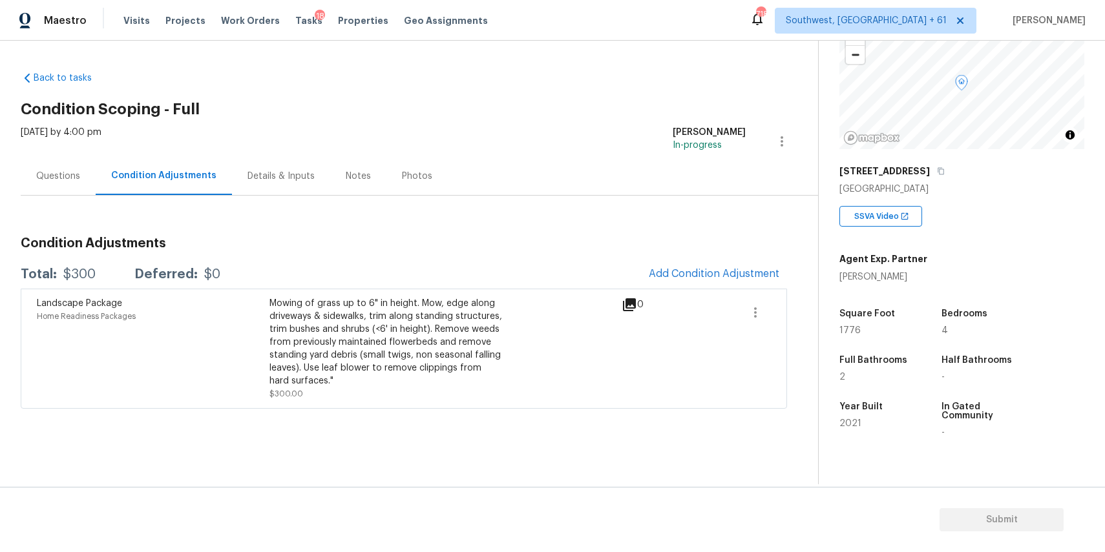
click at [677, 298] on div "0" at bounding box center [653, 305] width 63 height 16
click at [713, 277] on span "Add Condition Adjustment" at bounding box center [714, 274] width 131 height 12
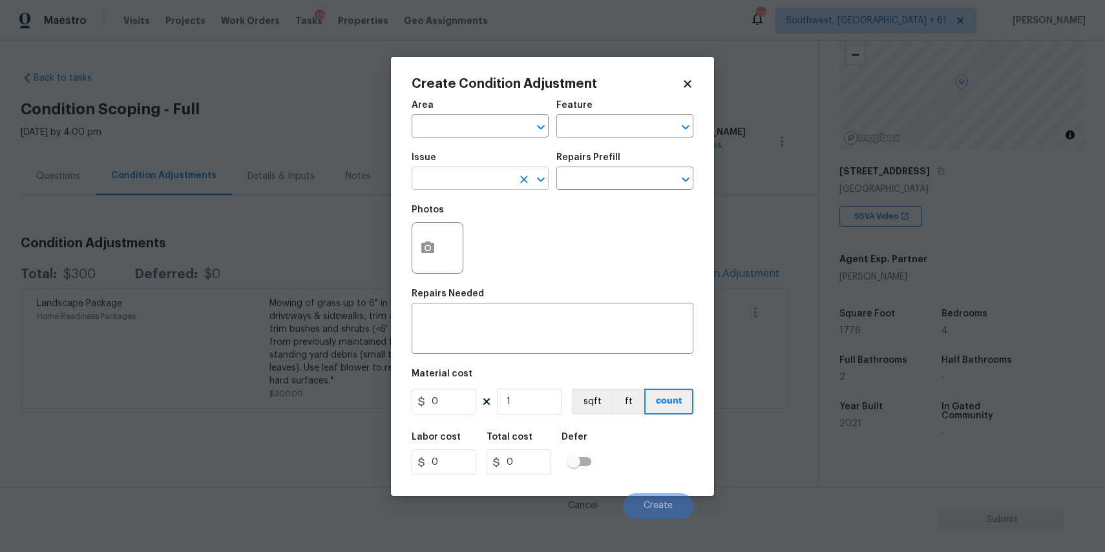
click at [496, 174] on input "text" at bounding box center [462, 180] width 101 height 20
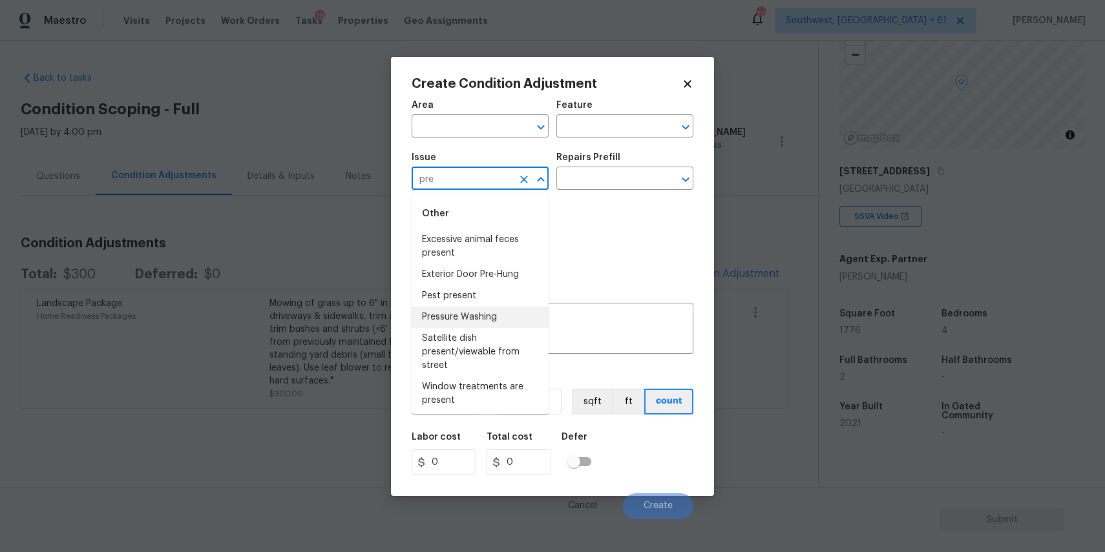
click at [496, 314] on li "Pressure Washing" at bounding box center [480, 317] width 137 height 21
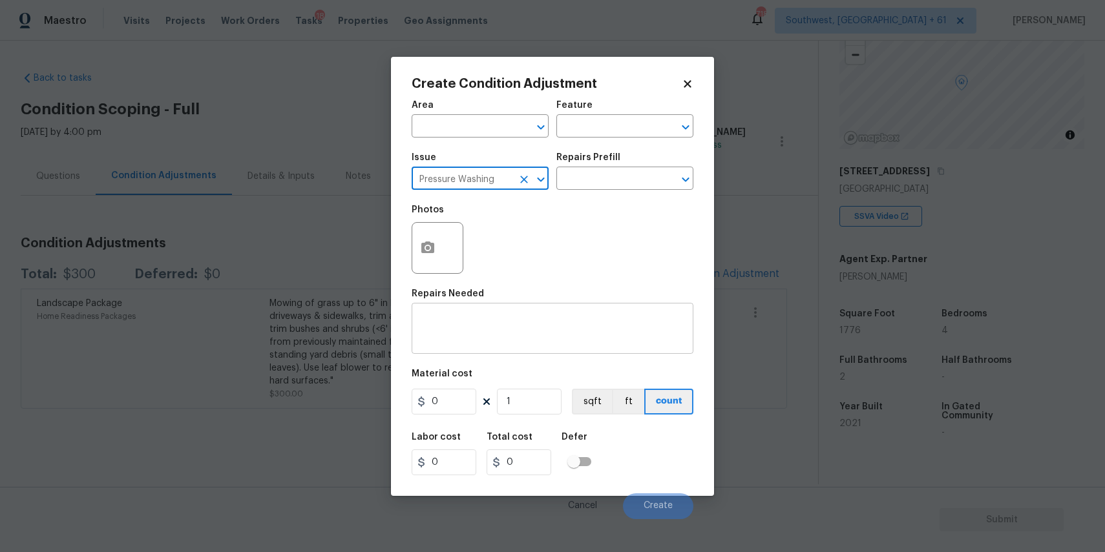
type input "Pressure Washing"
click at [537, 311] on div "x ​" at bounding box center [553, 330] width 282 height 48
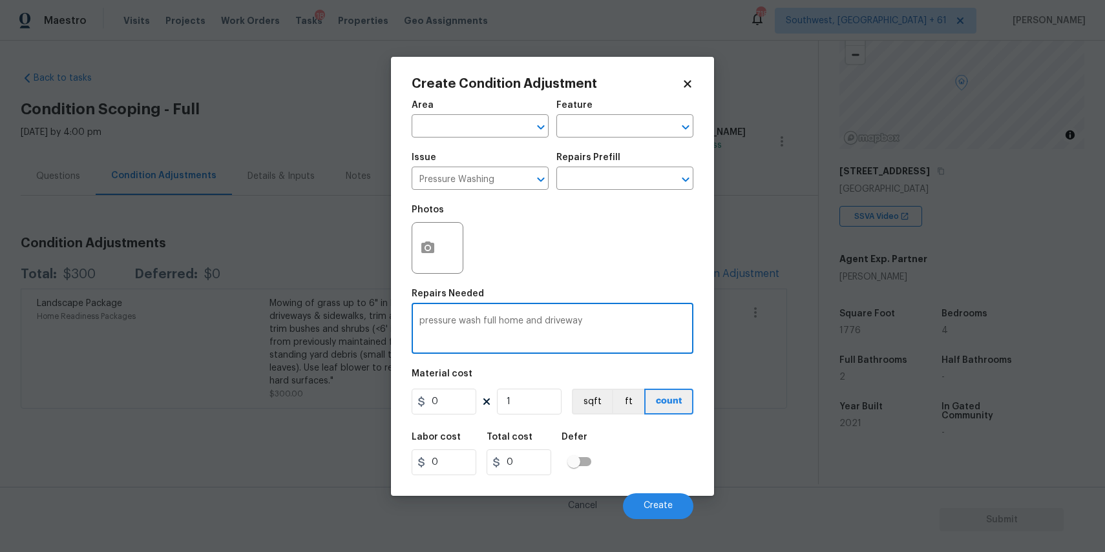
type textarea "pressure wash full home and driveway"
click at [465, 404] on input "0" at bounding box center [444, 402] width 65 height 26
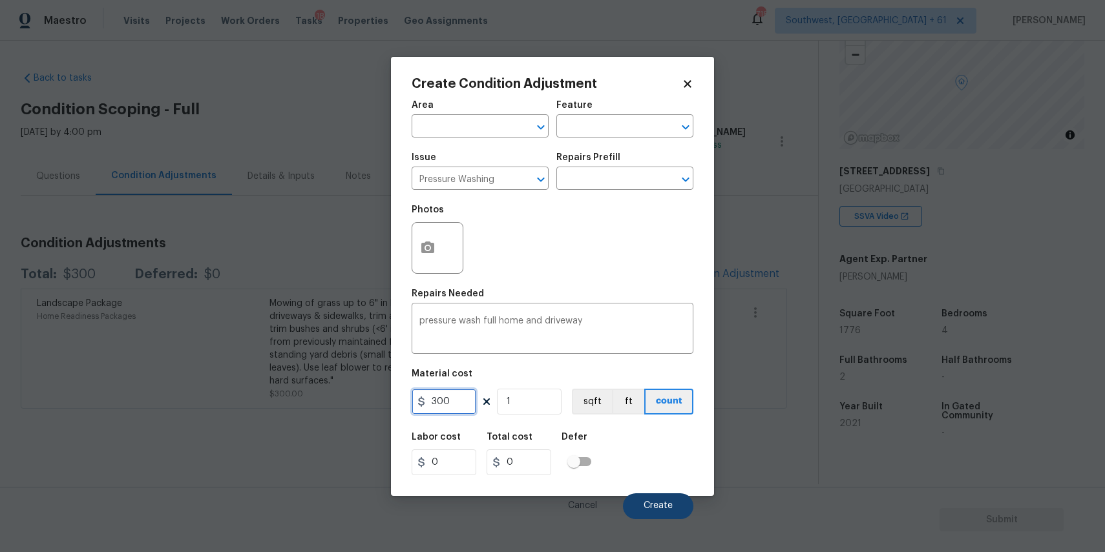
type input "300"
click at [671, 499] on button "Create" at bounding box center [658, 507] width 70 height 26
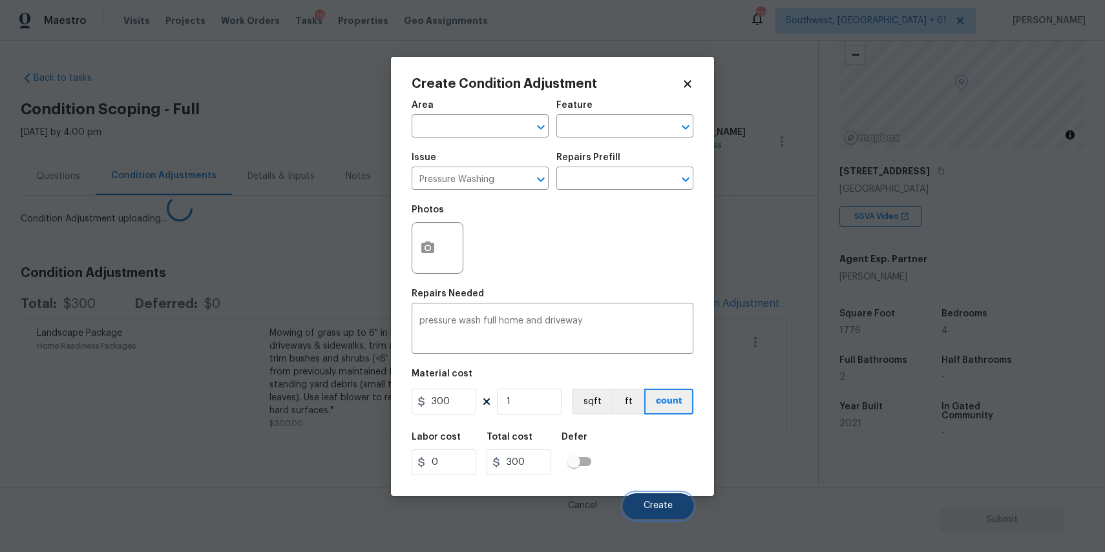
click at [671, 499] on button "Create" at bounding box center [658, 507] width 70 height 26
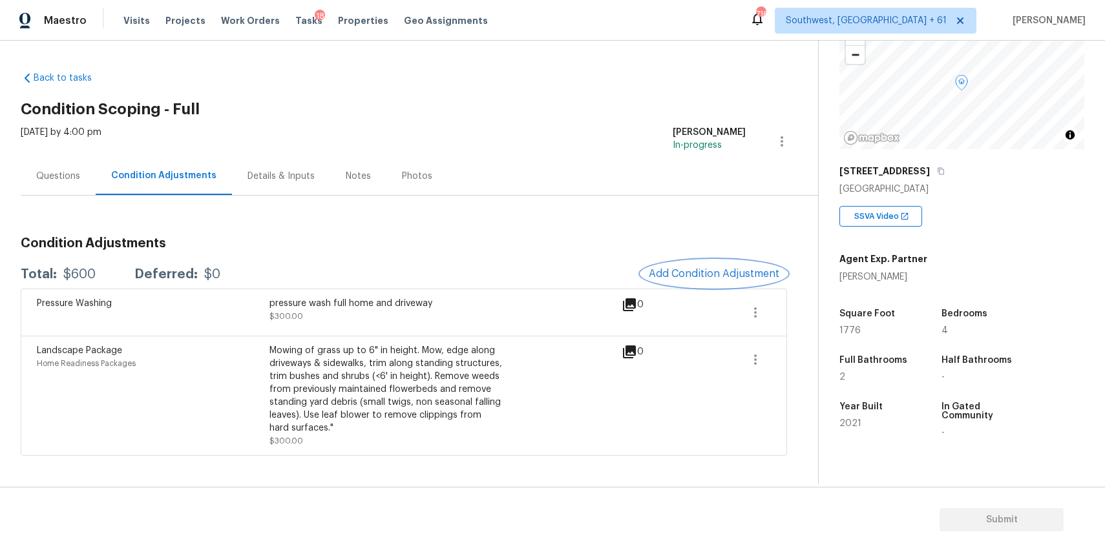
click at [724, 267] on button "Add Condition Adjustment" at bounding box center [714, 273] width 146 height 27
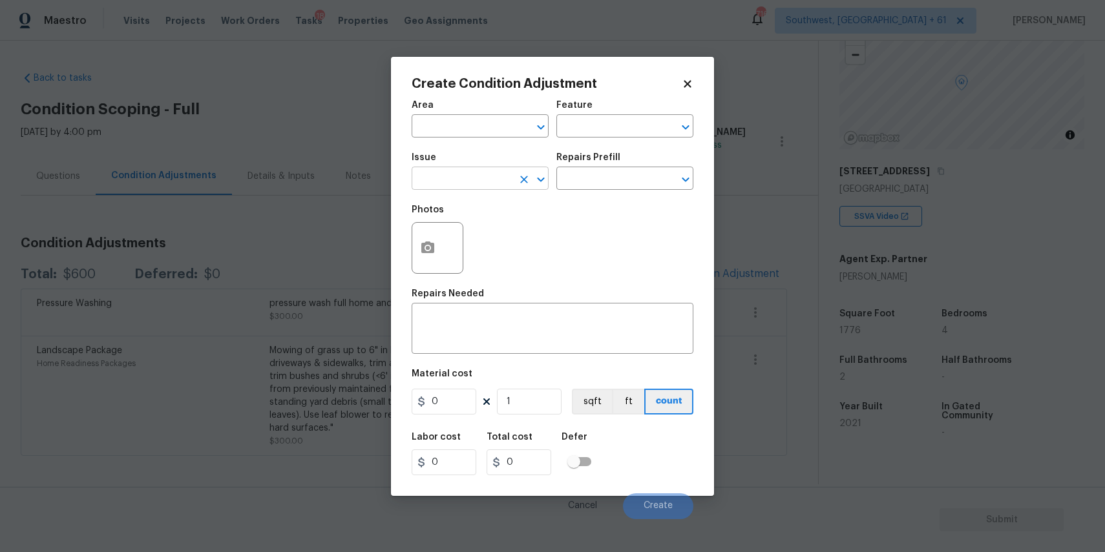
click at [500, 180] on input "text" at bounding box center [462, 180] width 101 height 20
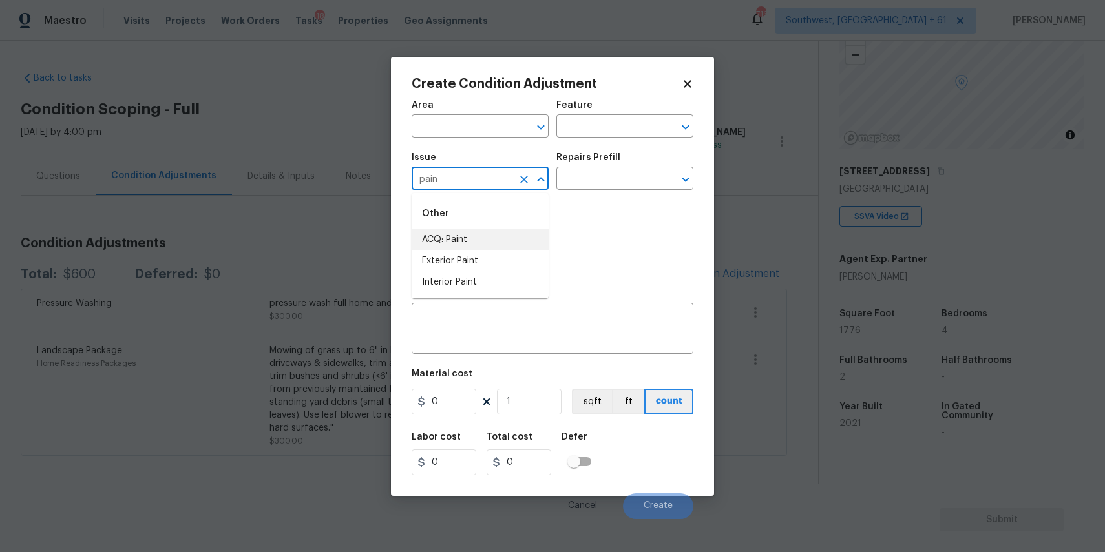
click at [497, 230] on li "ACQ: Paint" at bounding box center [480, 239] width 137 height 21
type input "ACQ: Paint"
click at [550, 201] on div "Photos" at bounding box center [553, 240] width 282 height 84
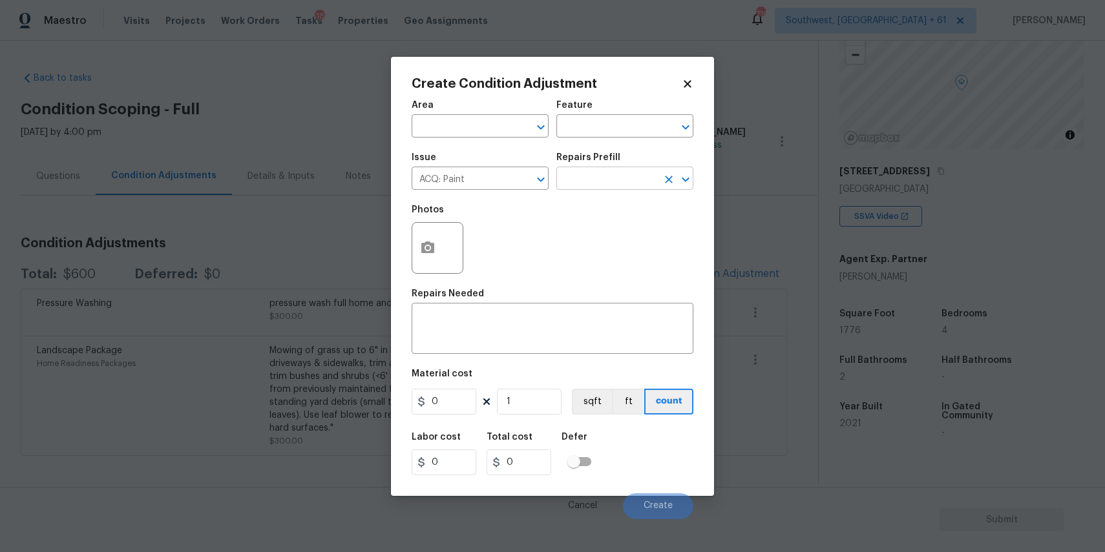
click at [600, 174] on input "text" at bounding box center [606, 180] width 101 height 20
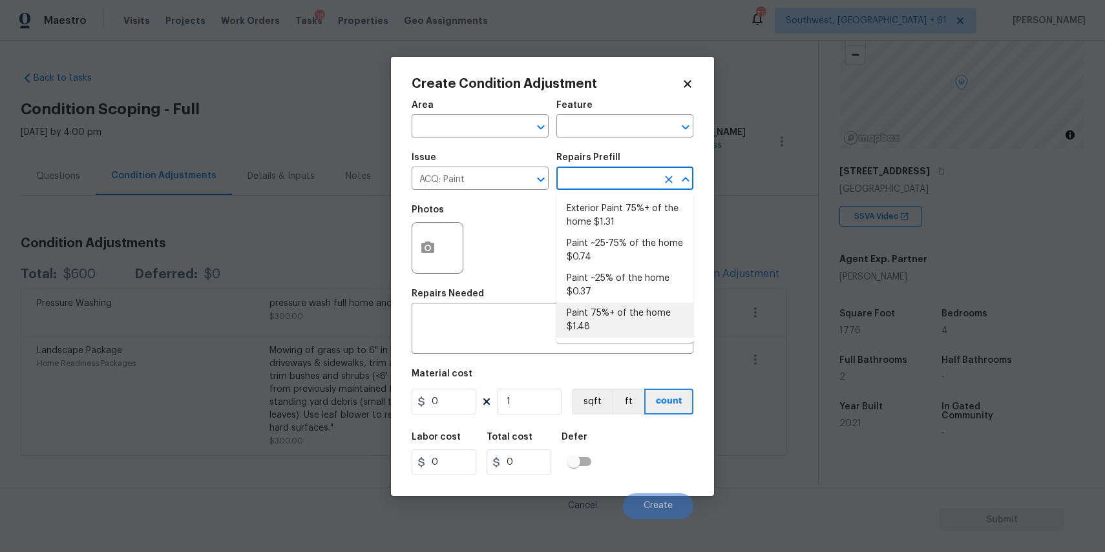
click at [593, 312] on li "Paint 75%+ of the home $1.48" at bounding box center [624, 320] width 137 height 35
type input "Acquisition"
type textarea "Acquisition Scope: 75%+ of the home will likely require interior paint"
type input "1.48"
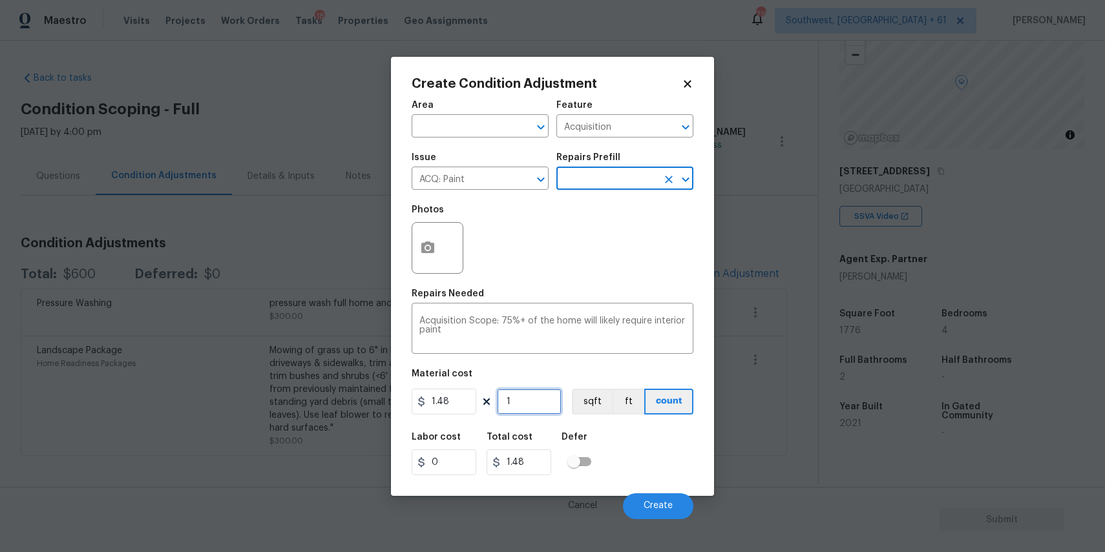
click at [530, 411] on input "1" at bounding box center [529, 402] width 65 height 26
type input "0"
type input "7"
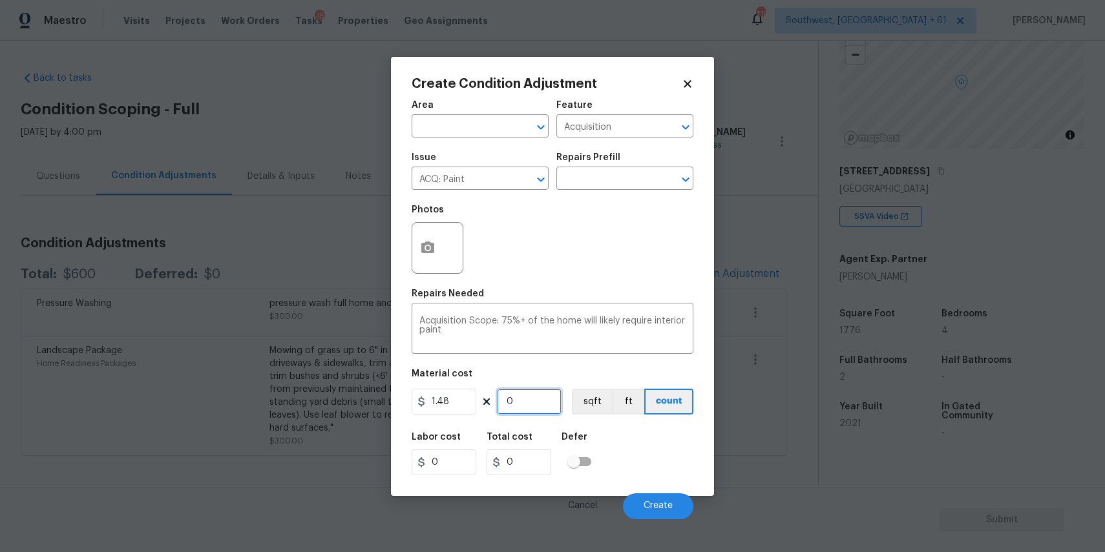
type input "10.36"
type input "0"
type input "1"
type input "1.48"
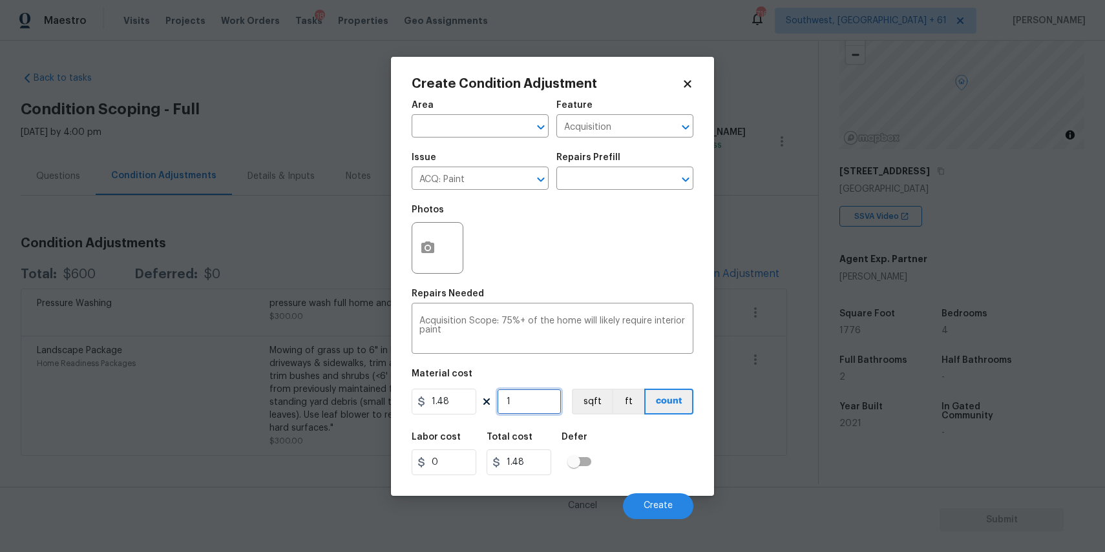
type input "18"
type input "26.64"
type input "1"
type input "1.48"
type input "17"
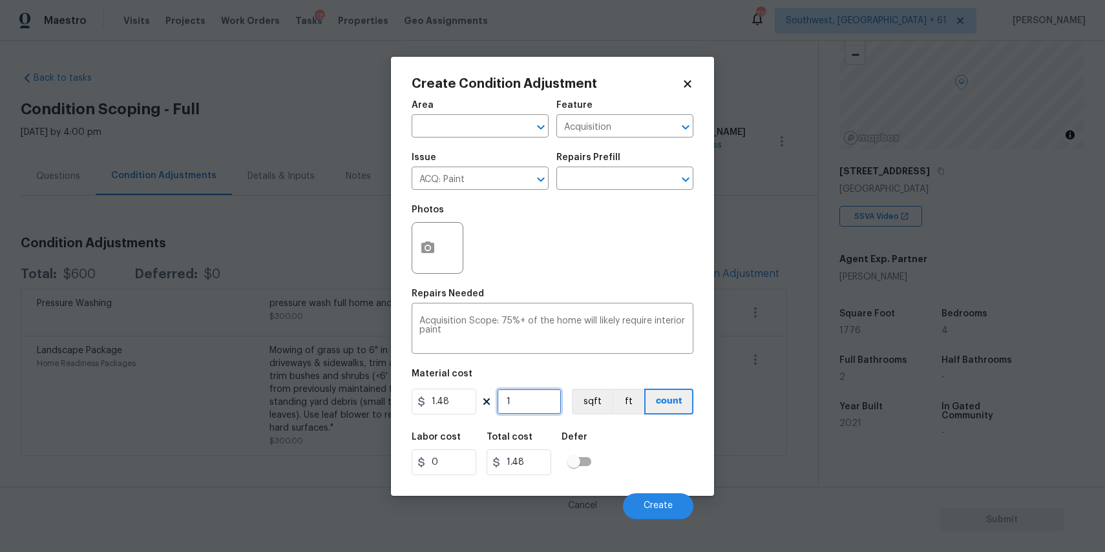
type input "25.16"
type input "177"
type input "261.96"
type input "1776"
type input "2628.48"
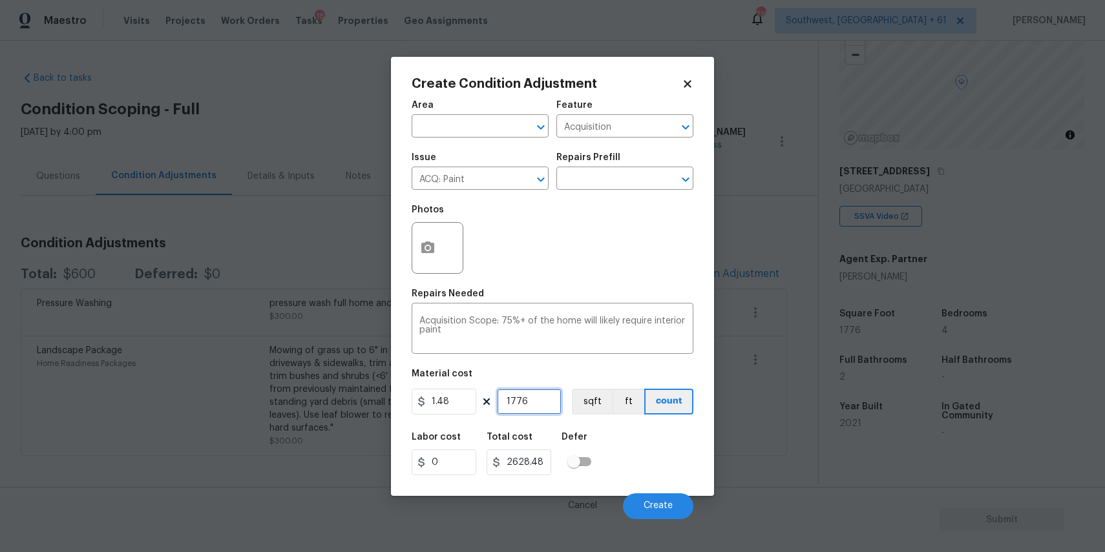
type input "1776"
click at [432, 250] on icon "button" at bounding box center [427, 248] width 13 height 12
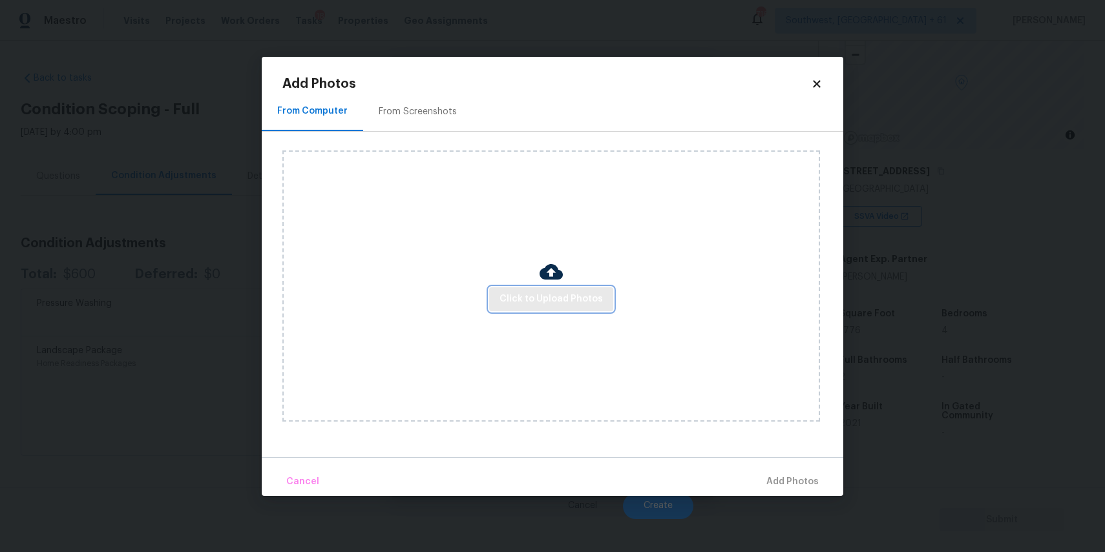
click at [540, 289] on button "Click to Upload Photos" at bounding box center [551, 300] width 124 height 24
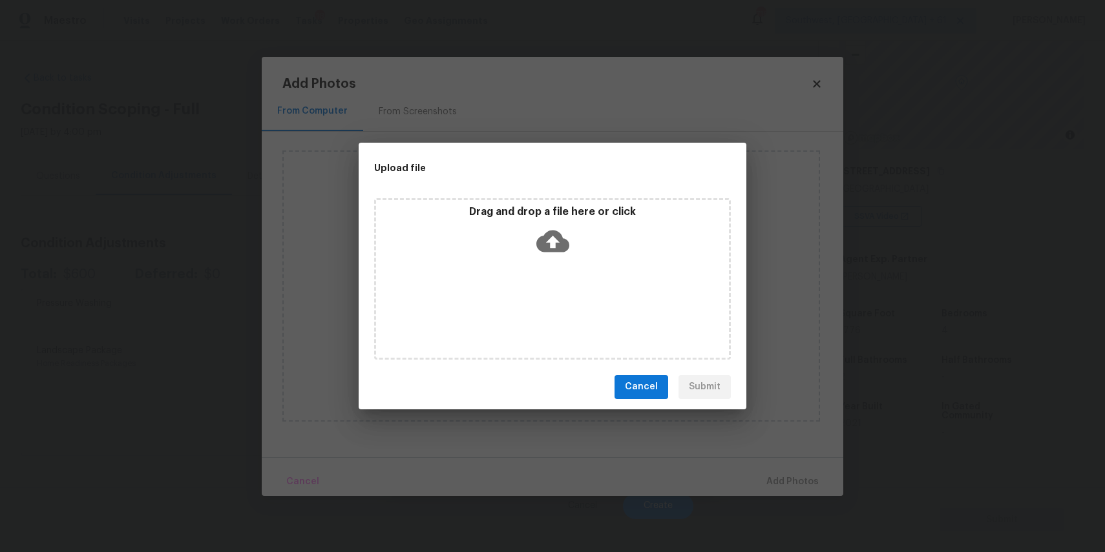
click at [540, 289] on div "Drag and drop a file here or click" at bounding box center [552, 279] width 357 height 162
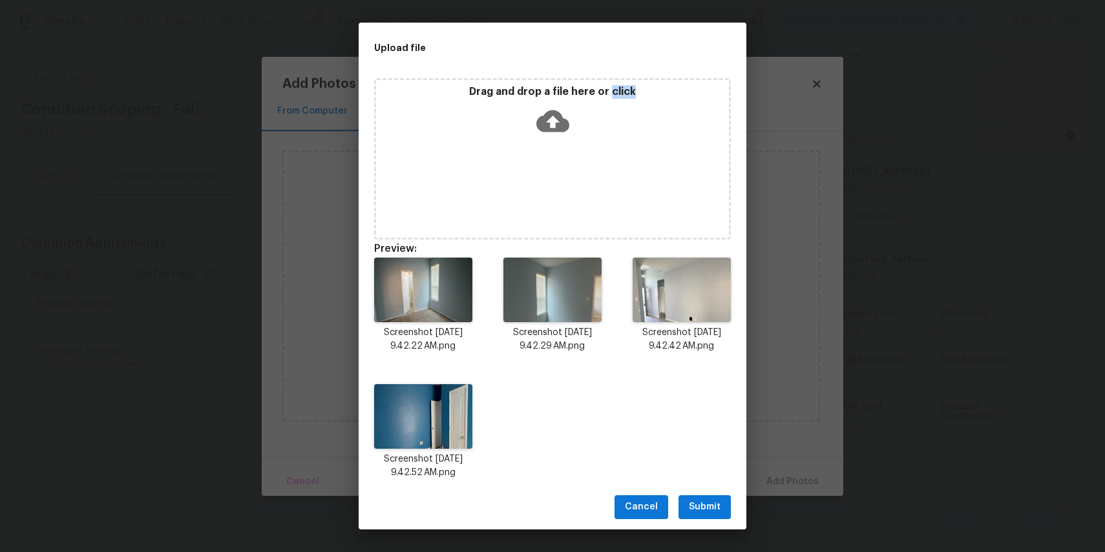
click at [715, 508] on span "Submit" at bounding box center [705, 507] width 32 height 16
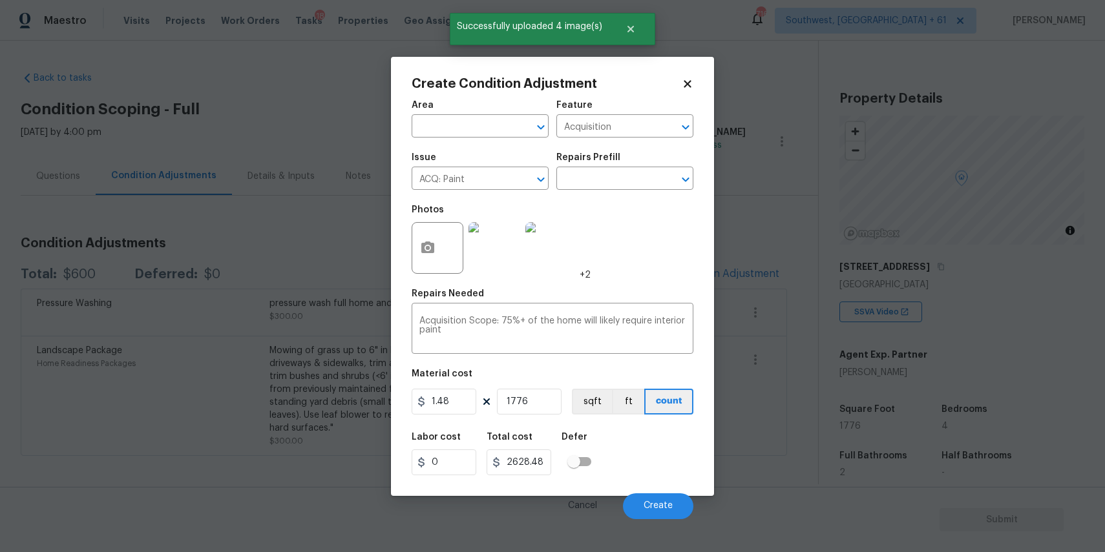
scroll to position [96, 0]
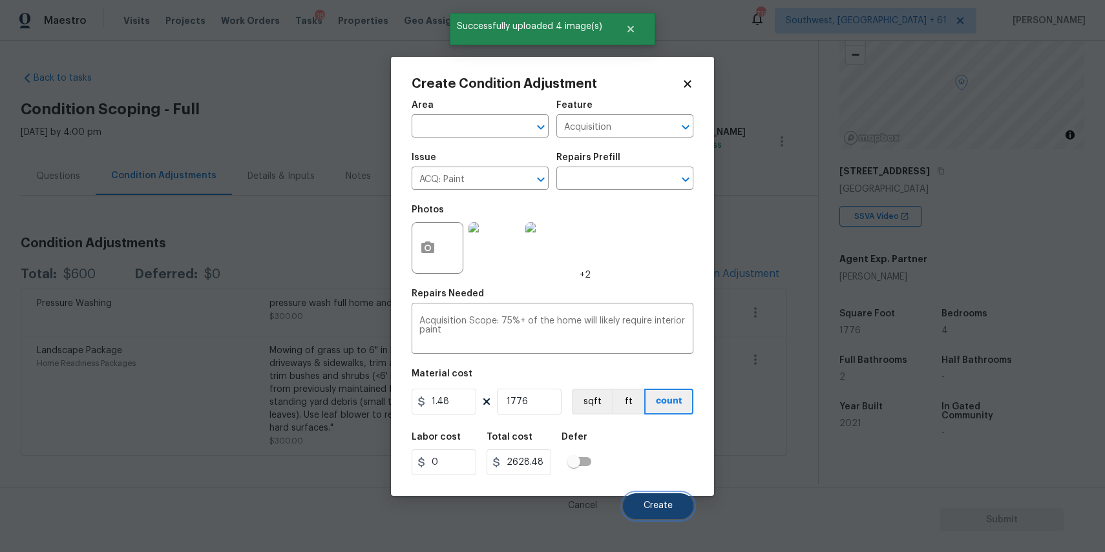
click at [665, 505] on span "Create" at bounding box center [658, 506] width 29 height 10
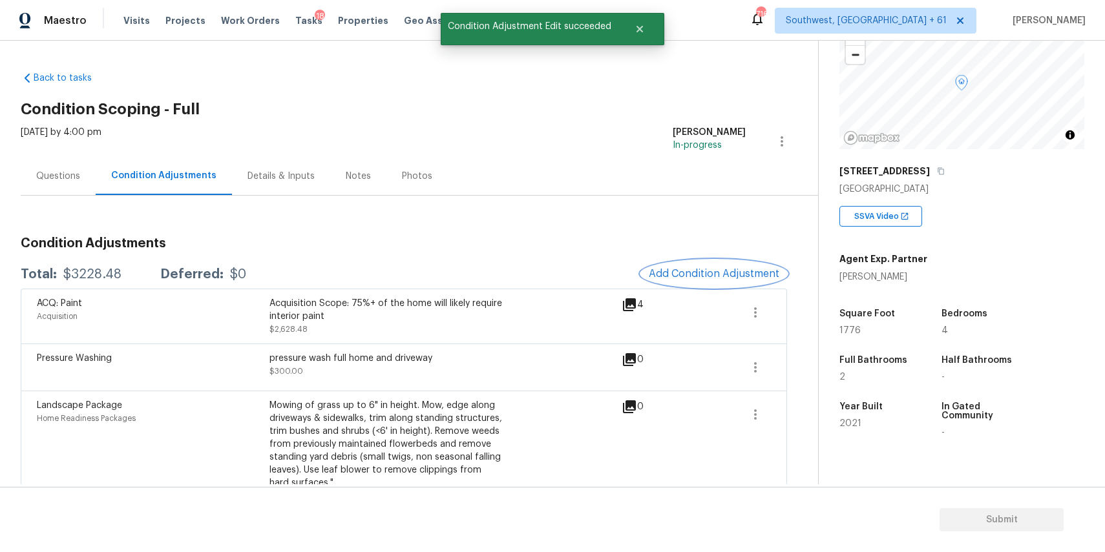
click at [728, 266] on button "Add Condition Adjustment" at bounding box center [714, 273] width 146 height 27
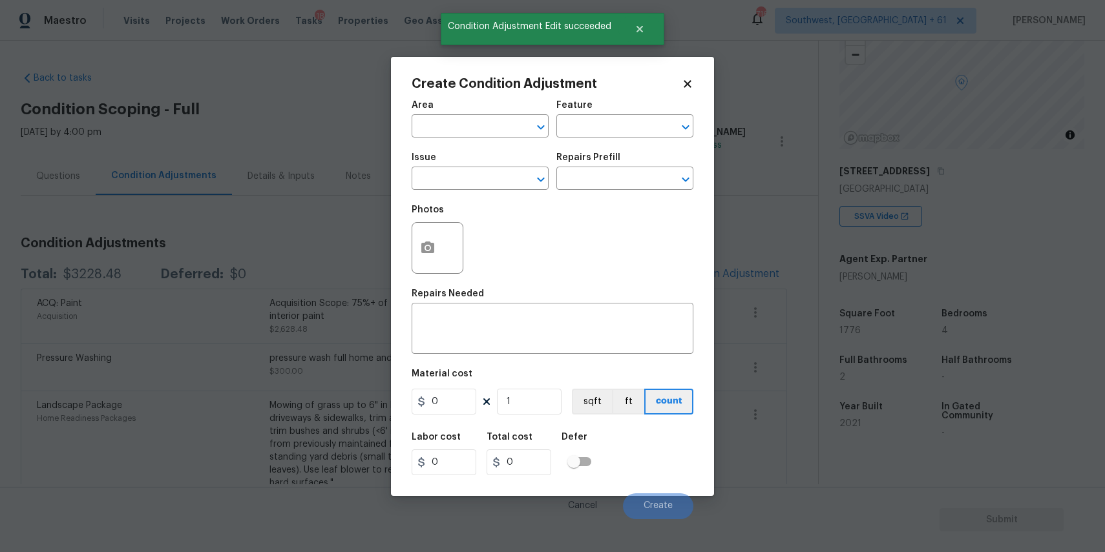
click at [329, 319] on body "Maestro Visits Projects Work Orders Tasks 18 Properties Geo Assignments 716 Sou…" at bounding box center [552, 276] width 1105 height 552
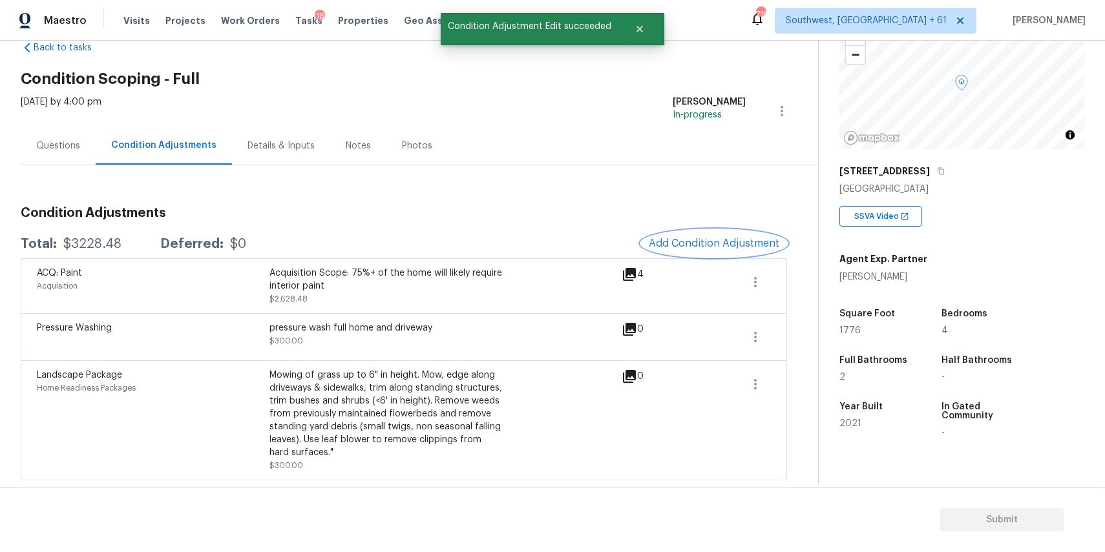
scroll to position [0, 0]
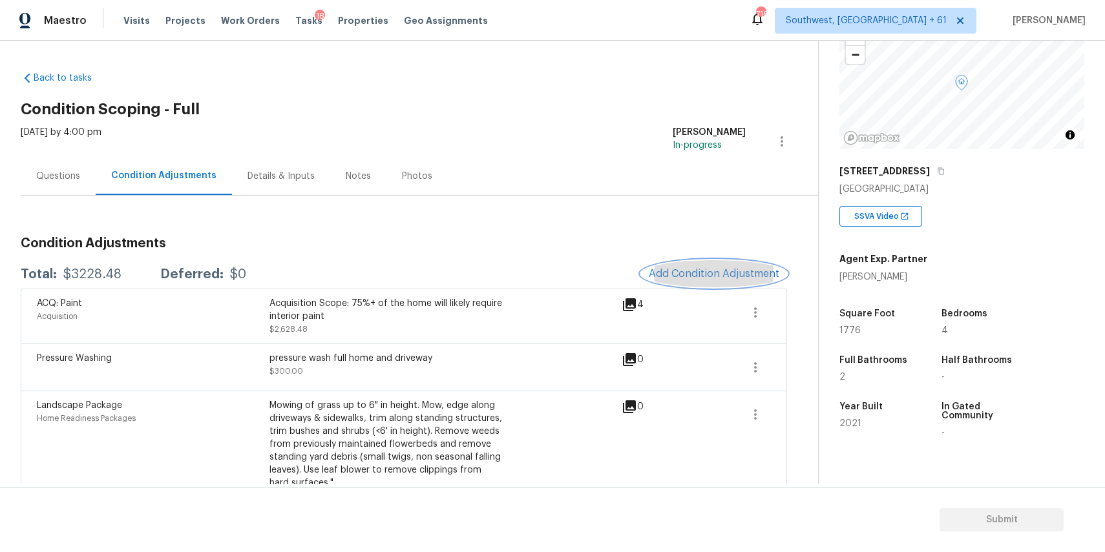
click at [738, 271] on span "Add Condition Adjustment" at bounding box center [714, 274] width 131 height 12
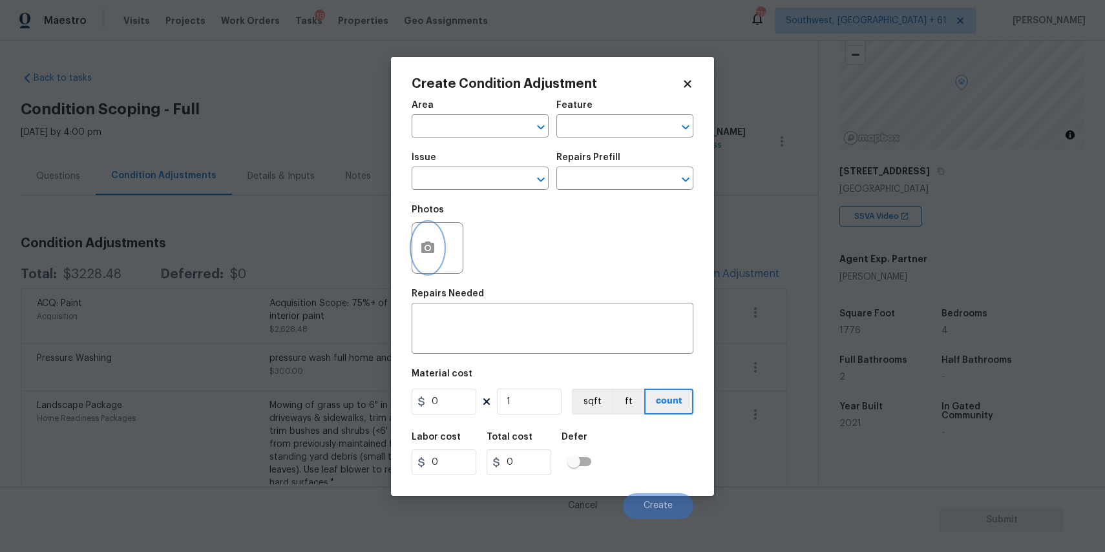
click at [429, 245] on icon "button" at bounding box center [427, 248] width 13 height 12
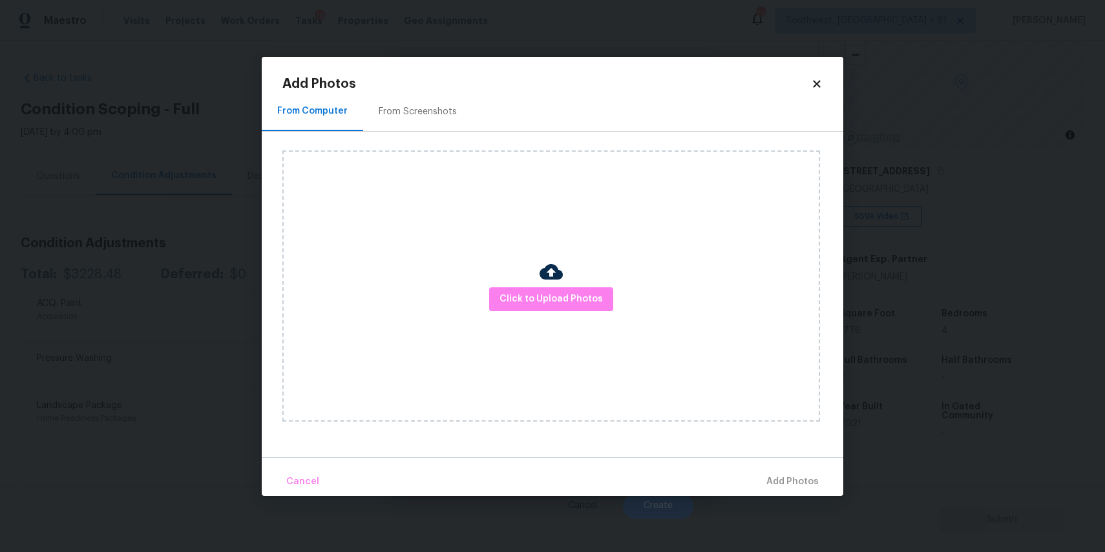
click at [558, 277] on img at bounding box center [550, 271] width 23 height 23
click at [578, 295] on span "Click to Upload Photos" at bounding box center [550, 299] width 103 height 16
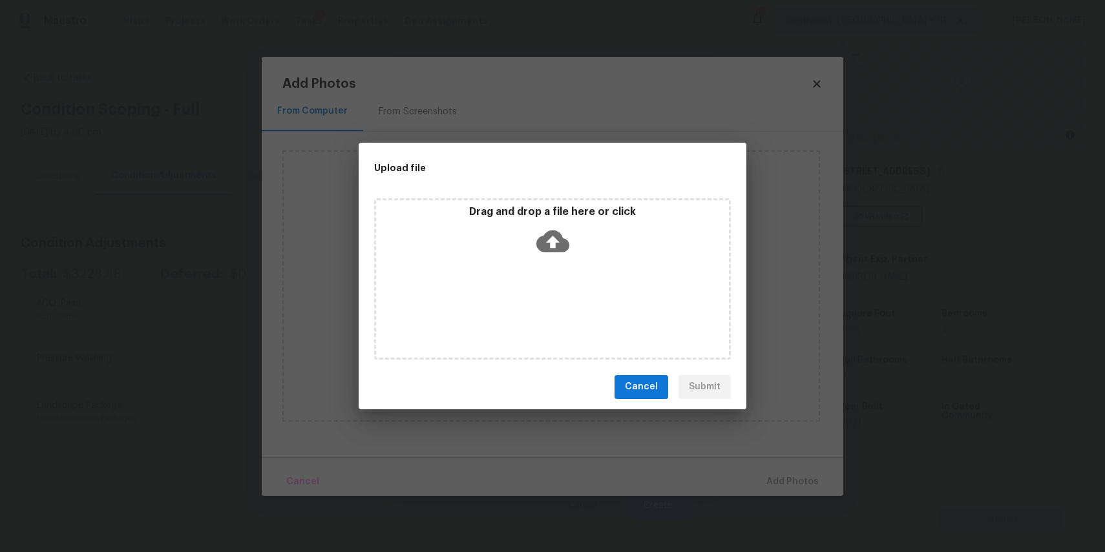
click at [578, 273] on div "Drag and drop a file here or click" at bounding box center [552, 279] width 357 height 162
click at [854, 411] on div "Upload file Drag and drop a file here or click Cancel Submit" at bounding box center [552, 276] width 1105 height 552
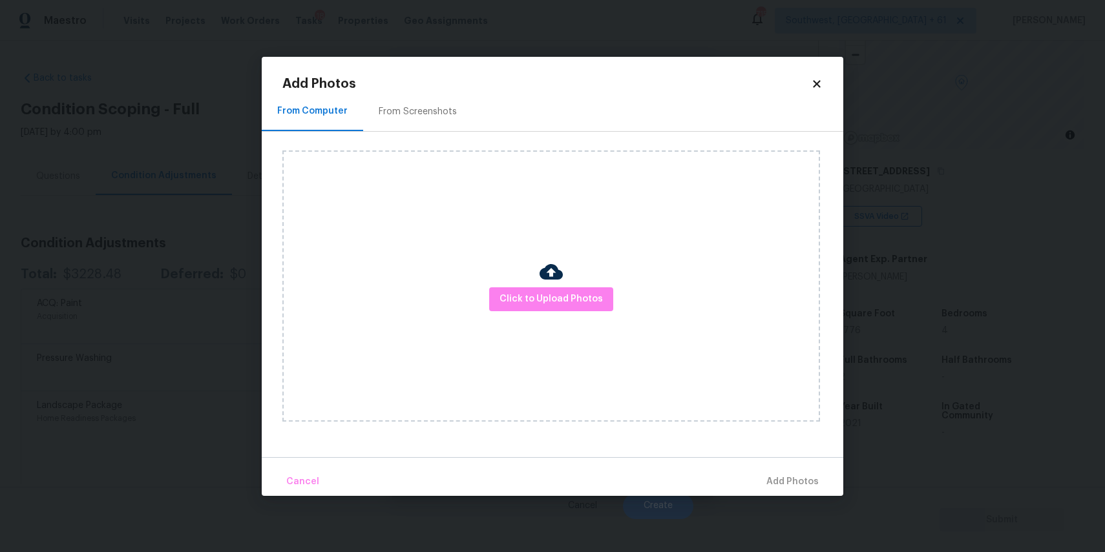
click at [875, 404] on body "Maestro Visits Projects Work Orders Tasks 18 Properties Geo Assignments 715 Sou…" at bounding box center [552, 276] width 1105 height 552
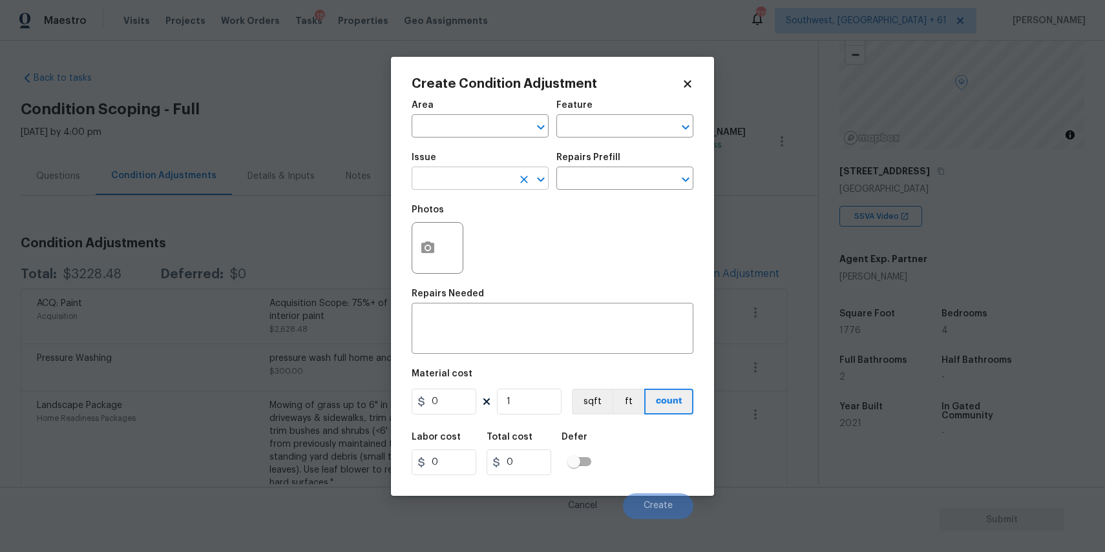
click at [497, 179] on input "text" at bounding box center [462, 180] width 101 height 20
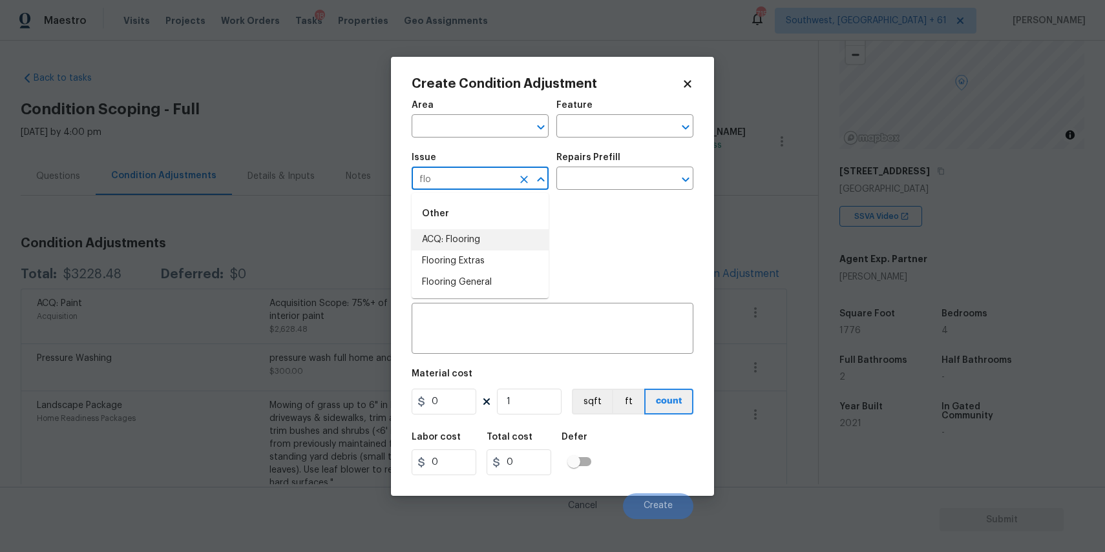
click at [489, 242] on li "ACQ: Flooring" at bounding box center [480, 239] width 137 height 21
type input "ACQ: Flooring"
click at [594, 187] on input "text" at bounding box center [606, 180] width 101 height 20
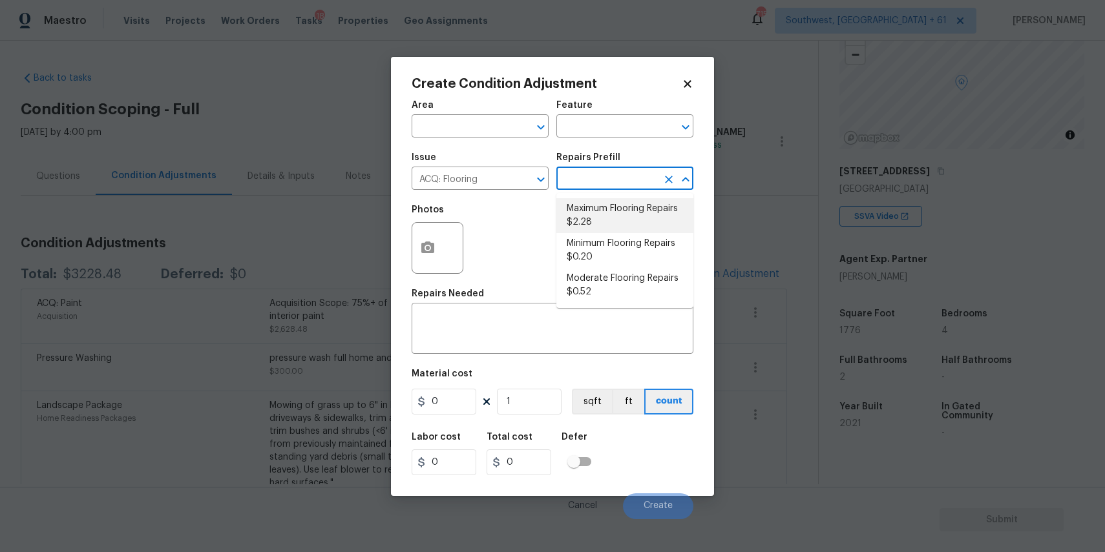
click at [620, 216] on li "Maximum Flooring Repairs $2.28" at bounding box center [624, 215] width 137 height 35
type input "Acquisition"
type textarea "Acquisition Scope: Maximum flooring repairs"
type input "2.28"
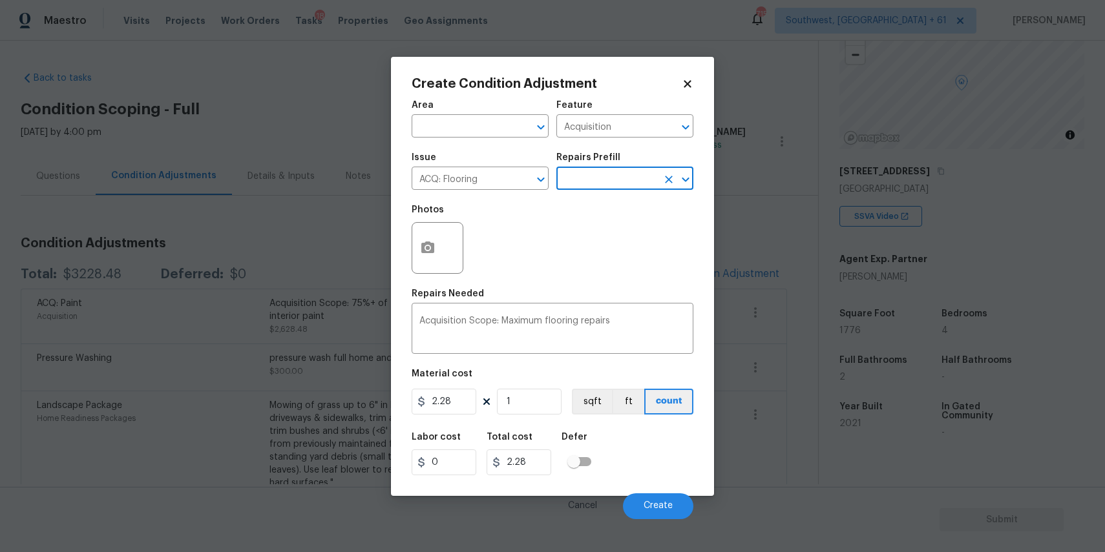
type input "="
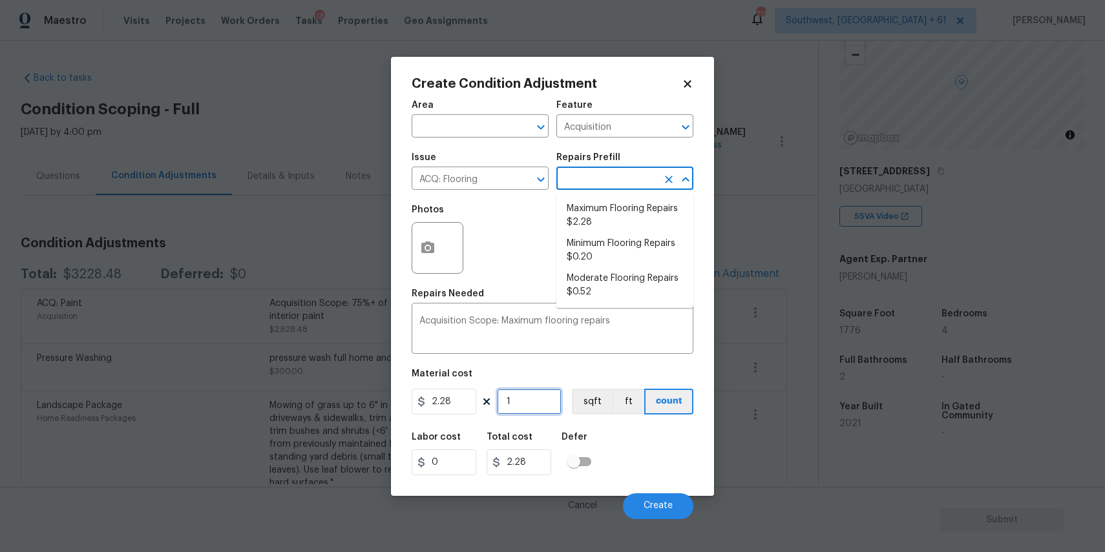
click at [536, 406] on input "1" at bounding box center [529, 402] width 65 height 26
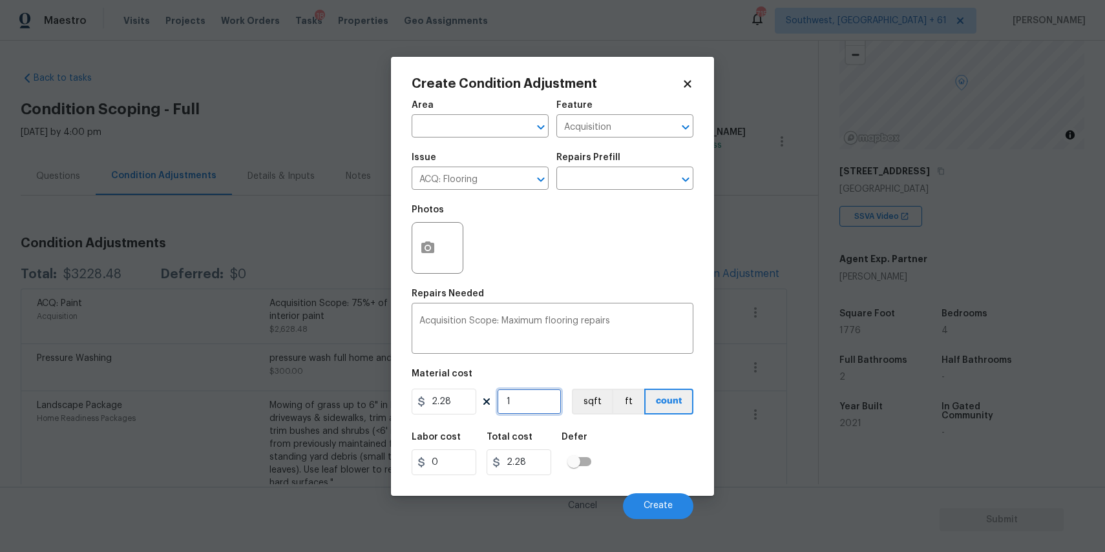
type input "17"
type input "38.76"
type input "177"
type input "403.56"
type input "1776"
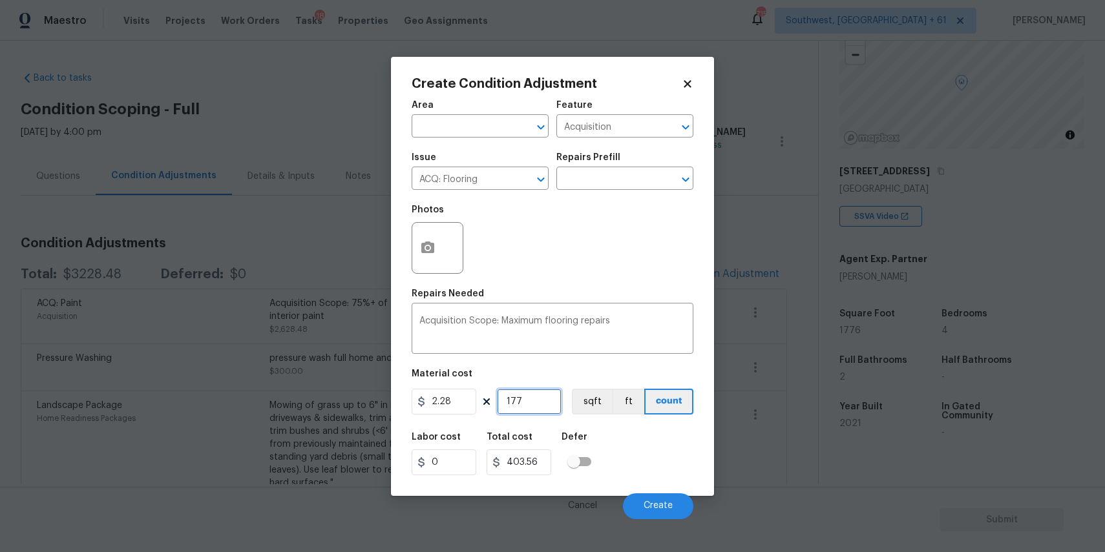
type input "4049.28"
type input "1776"
click at [430, 247] on icon "button" at bounding box center [427, 248] width 13 height 12
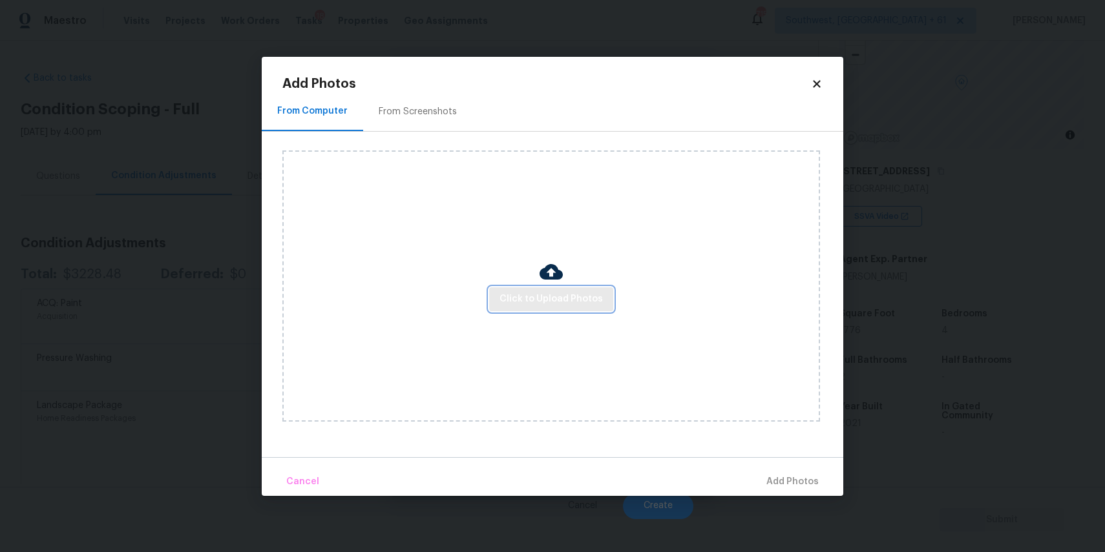
click at [588, 301] on span "Click to Upload Photos" at bounding box center [550, 299] width 103 height 16
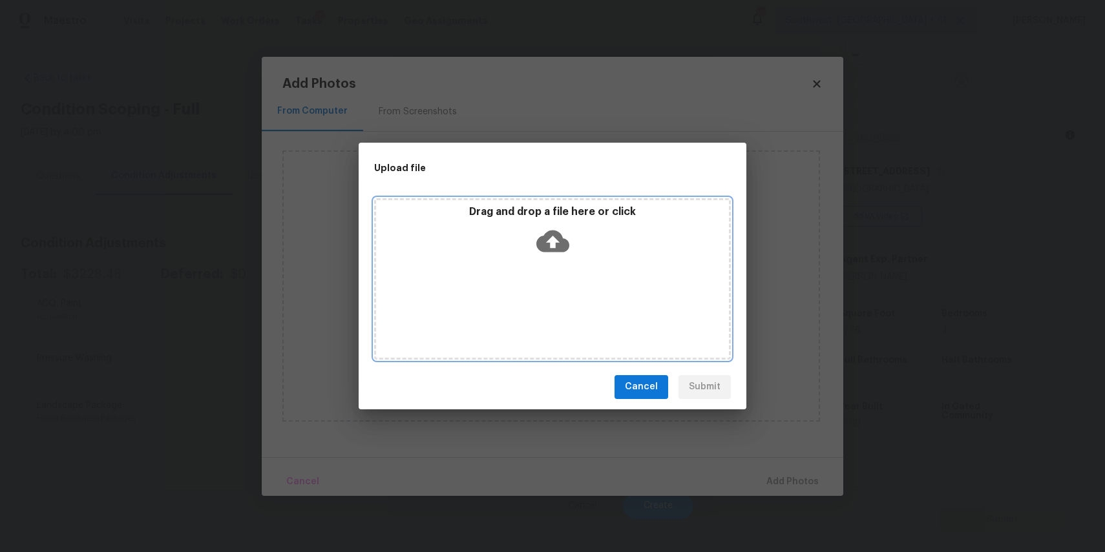
click at [525, 272] on div "Drag and drop a file here or click" at bounding box center [552, 279] width 357 height 162
